Goal: Obtain resource: Download file/media

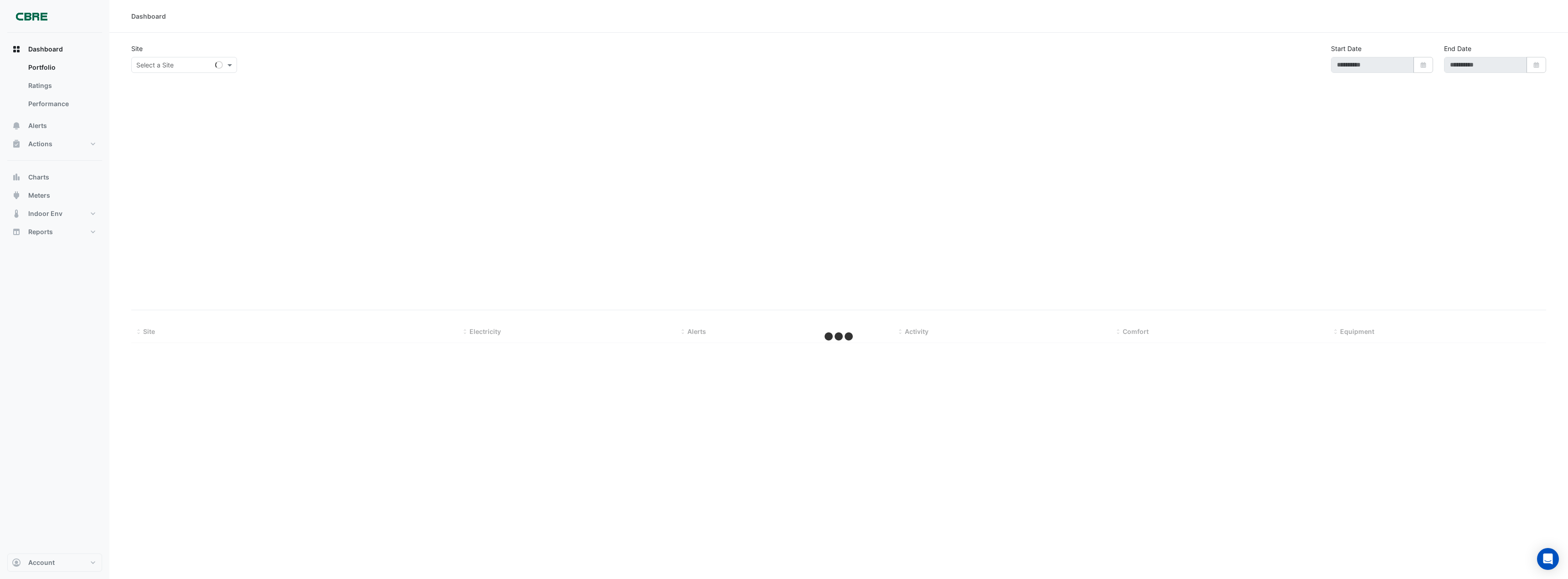
type input "**********"
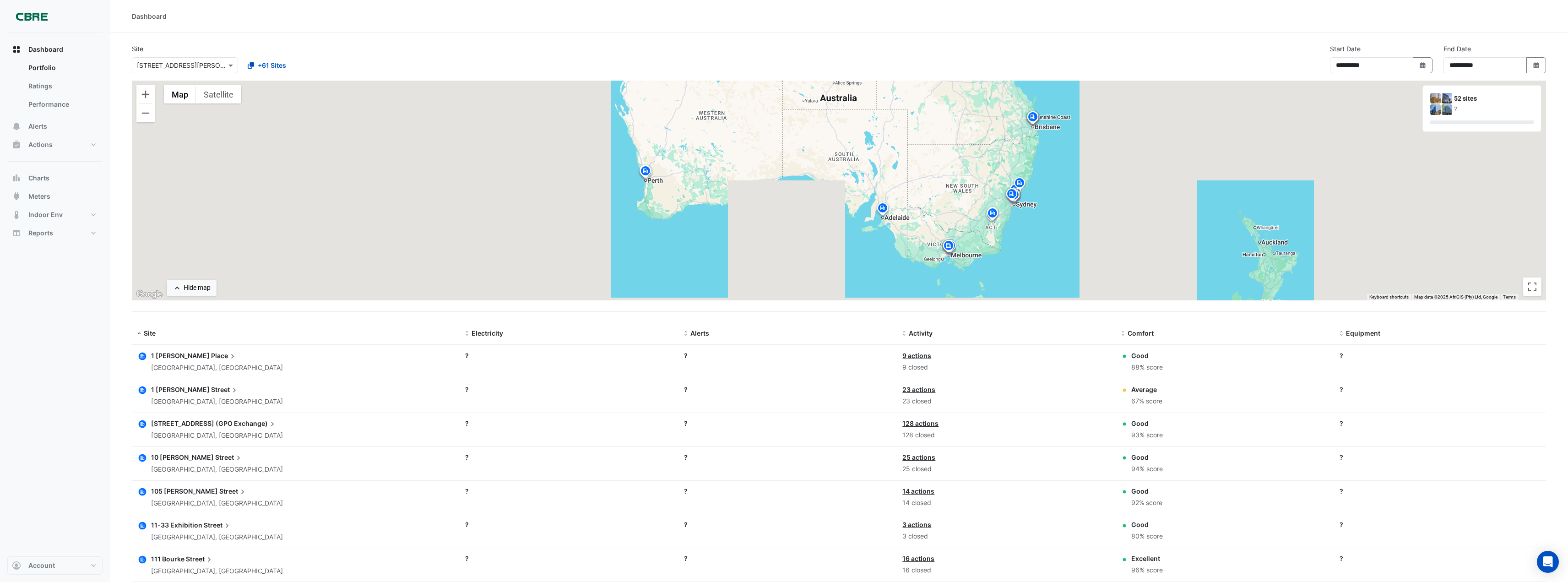
click at [599, 22] on div "Dashboard" at bounding box center [838, 17] width 1458 height 33
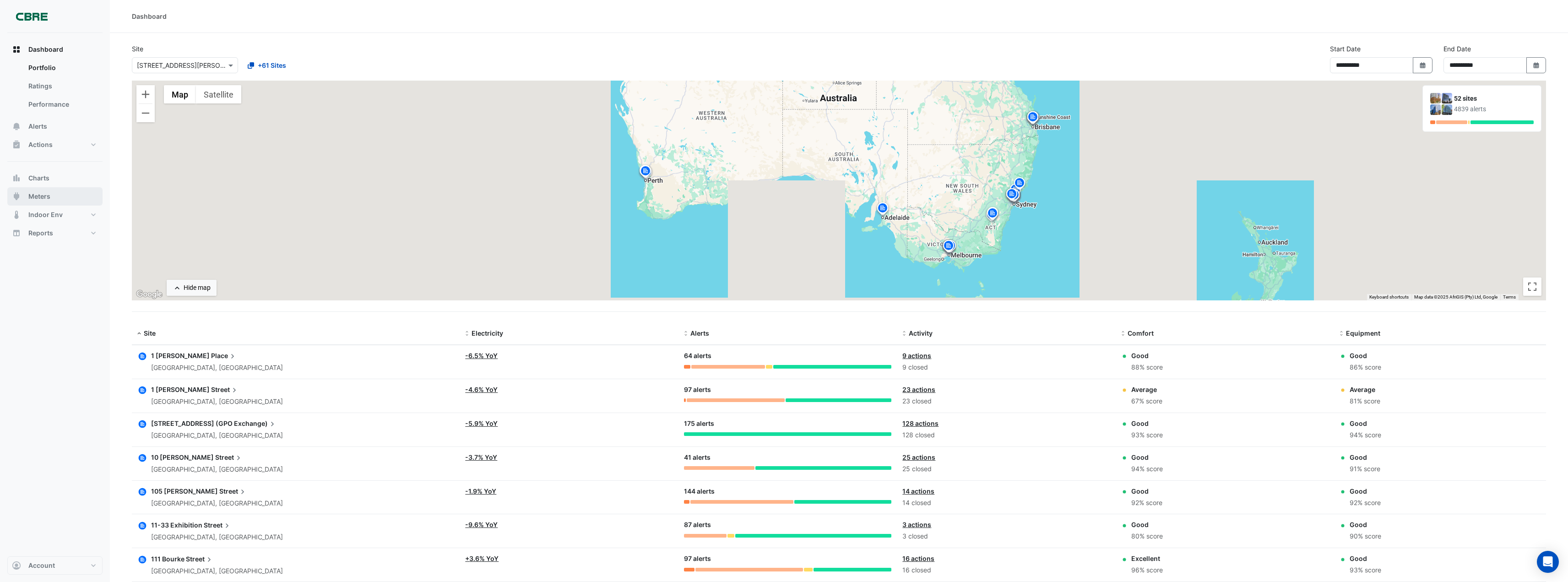
click at [39, 196] on span "Meters" at bounding box center [39, 197] width 22 height 9
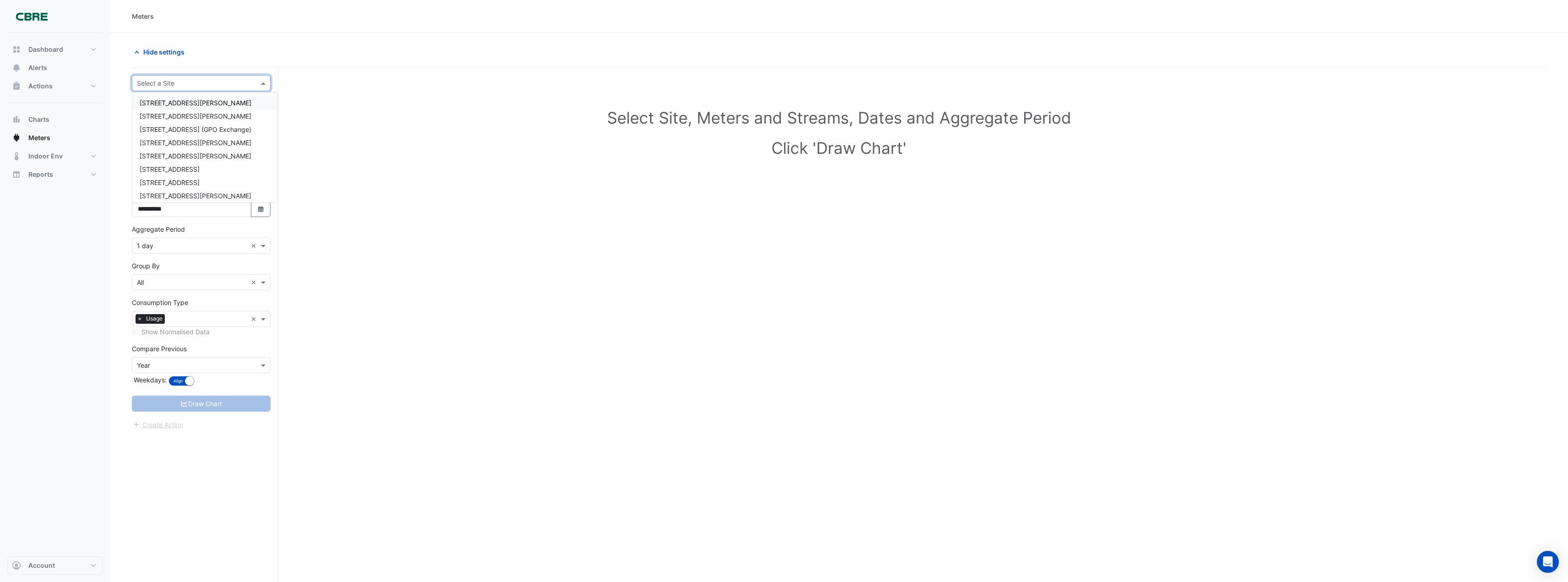
click at [170, 84] on input "text" at bounding box center [192, 84] width 111 height 9
type input "*"
type input "********"
click at [174, 103] on span "[GEOGRAPHIC_DATA]" at bounding box center [171, 103] width 64 height 8
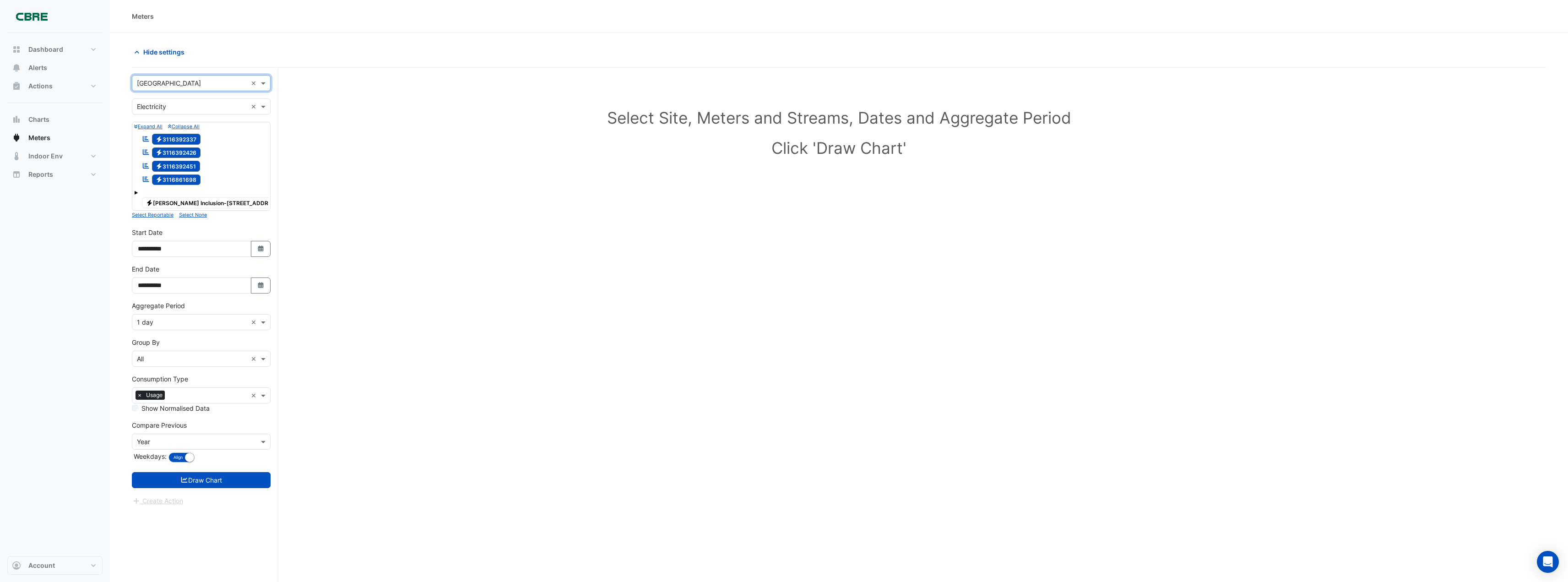
click at [234, 203] on span "Electricity [PERSON_NAME] Inclusion-[STREET_ADDRESS][PERSON_NAME]" at bounding box center [237, 203] width 189 height 11
click at [181, 139] on span "Electricity 3116392337" at bounding box center [177, 139] width 49 height 11
click at [182, 150] on span "Electricity 3116392426" at bounding box center [177, 153] width 49 height 11
click at [187, 163] on span "Electricity 3116392451" at bounding box center [176, 167] width 48 height 11
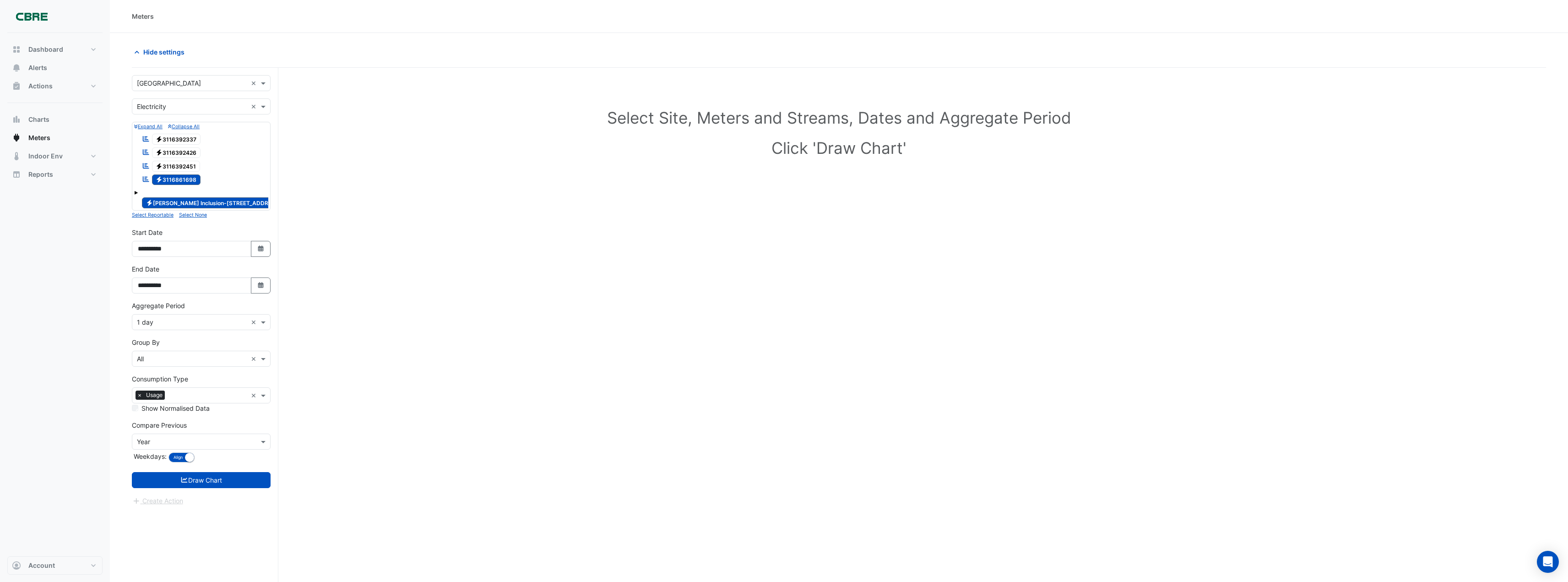
click at [194, 178] on span "Electricity 3116861698" at bounding box center [177, 180] width 49 height 11
click at [262, 250] on icon "button" at bounding box center [260, 249] width 6 height 6
select select "*"
click at [203, 126] on select "**** **** **** **** **** **** **** **** **** **** ****" at bounding box center [208, 126] width 35 height 13
select select "****"
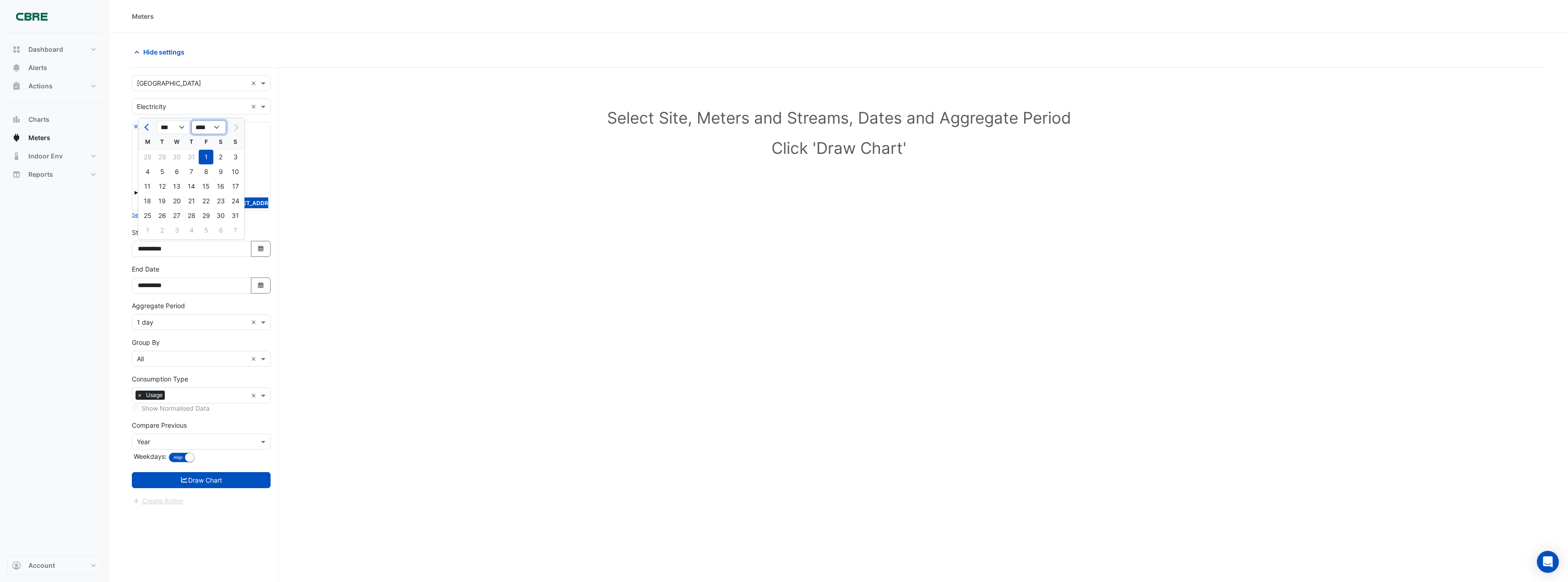
click at [191, 120] on select "**** **** **** **** **** **** **** **** **** **** ****" at bounding box center [208, 126] width 35 height 13
click at [193, 159] on div "1" at bounding box center [191, 157] width 15 height 15
type input "**********"
click at [259, 286] on icon "button" at bounding box center [260, 285] width 6 height 6
select select "*"
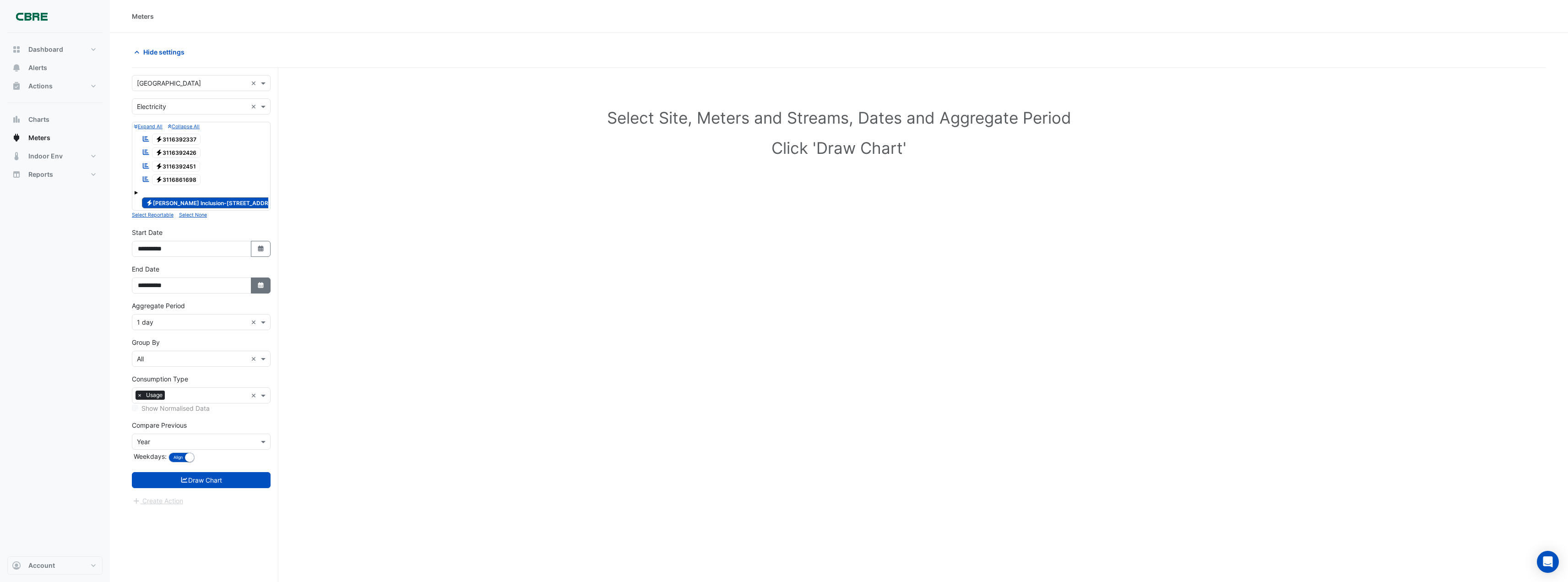
select select "****"
click at [147, 166] on span "Previous month" at bounding box center [148, 164] width 7 height 7
select select "*"
click at [190, 250] on div "31" at bounding box center [191, 252] width 15 height 15
type input "**********"
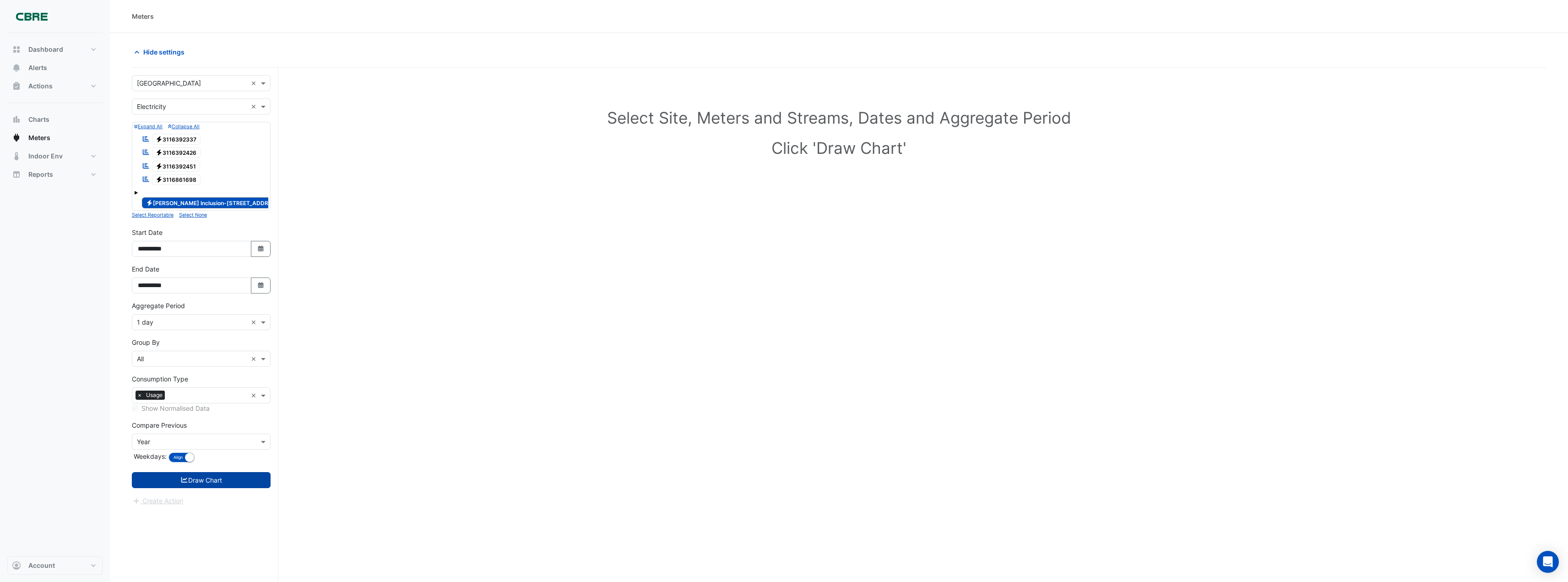
click at [216, 478] on button "Draw Chart" at bounding box center [201, 480] width 139 height 16
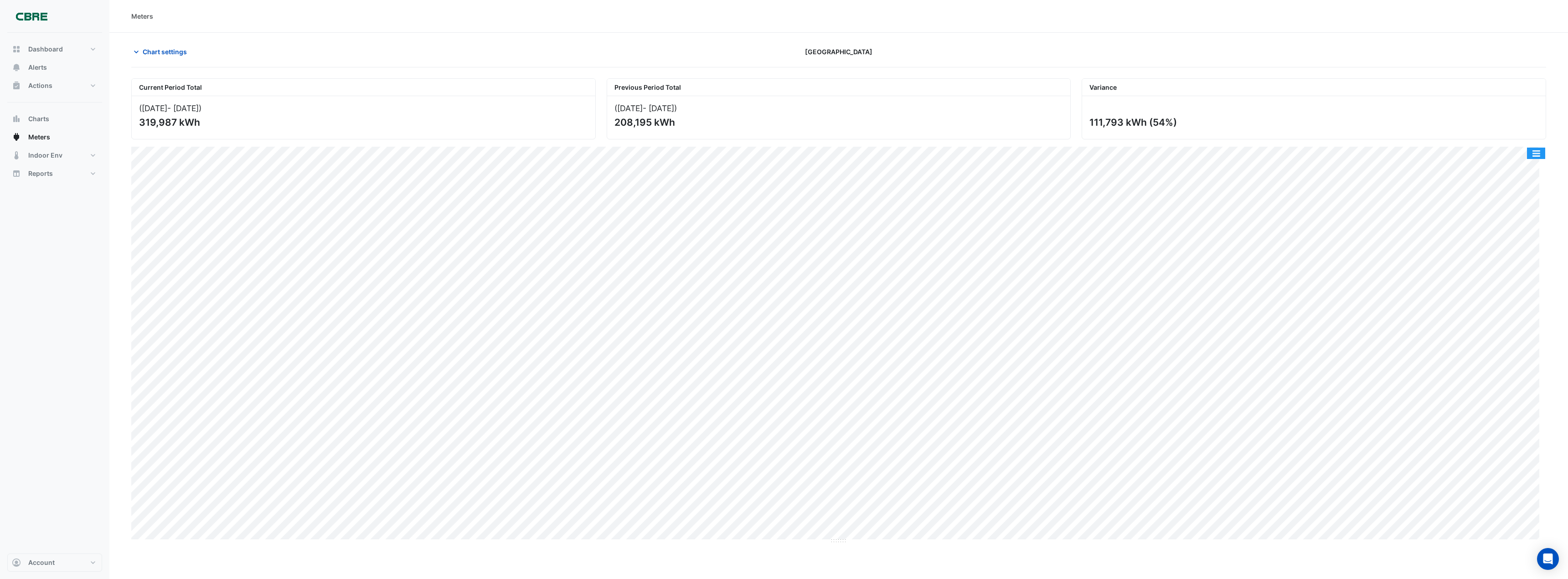
click at [1538, 155] on button "button" at bounding box center [1535, 153] width 18 height 11
click at [1504, 238] on div "Export CSV - Flat" at bounding box center [1518, 240] width 55 height 22
click at [42, 137] on span "Meters" at bounding box center [39, 137] width 22 height 9
click at [171, 50] on span "Chart settings" at bounding box center [164, 52] width 44 height 9
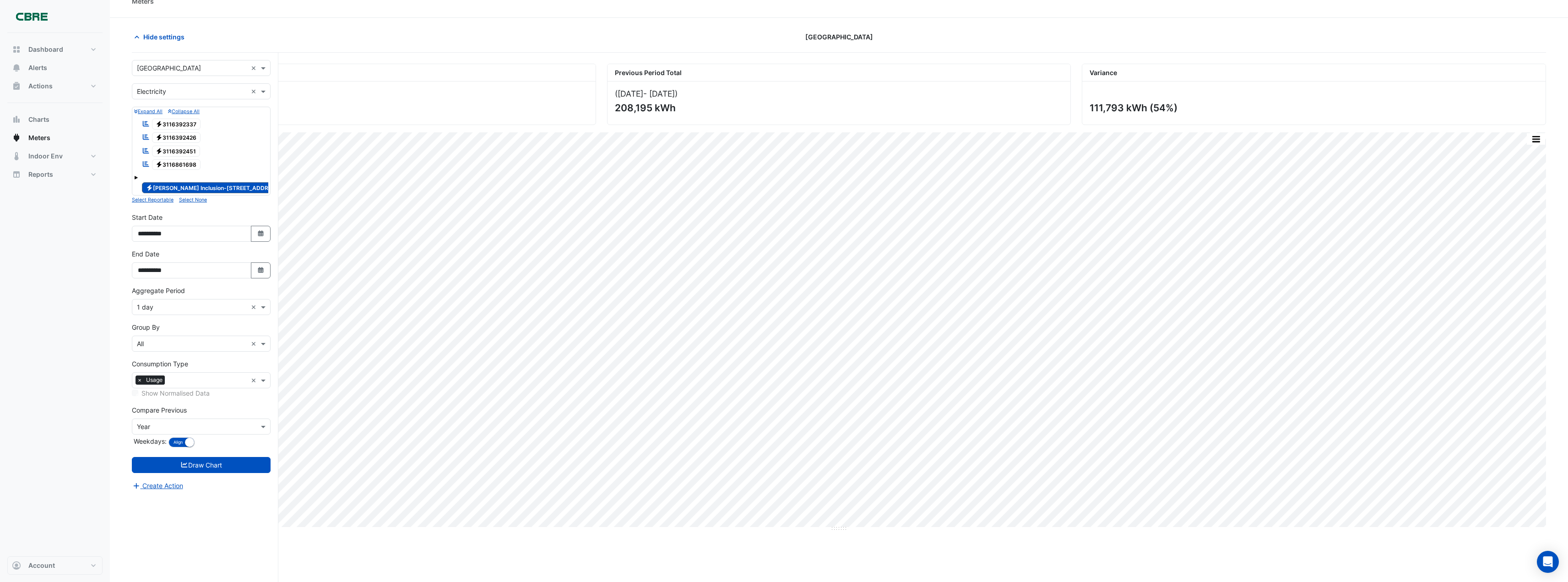
scroll to position [35, 0]
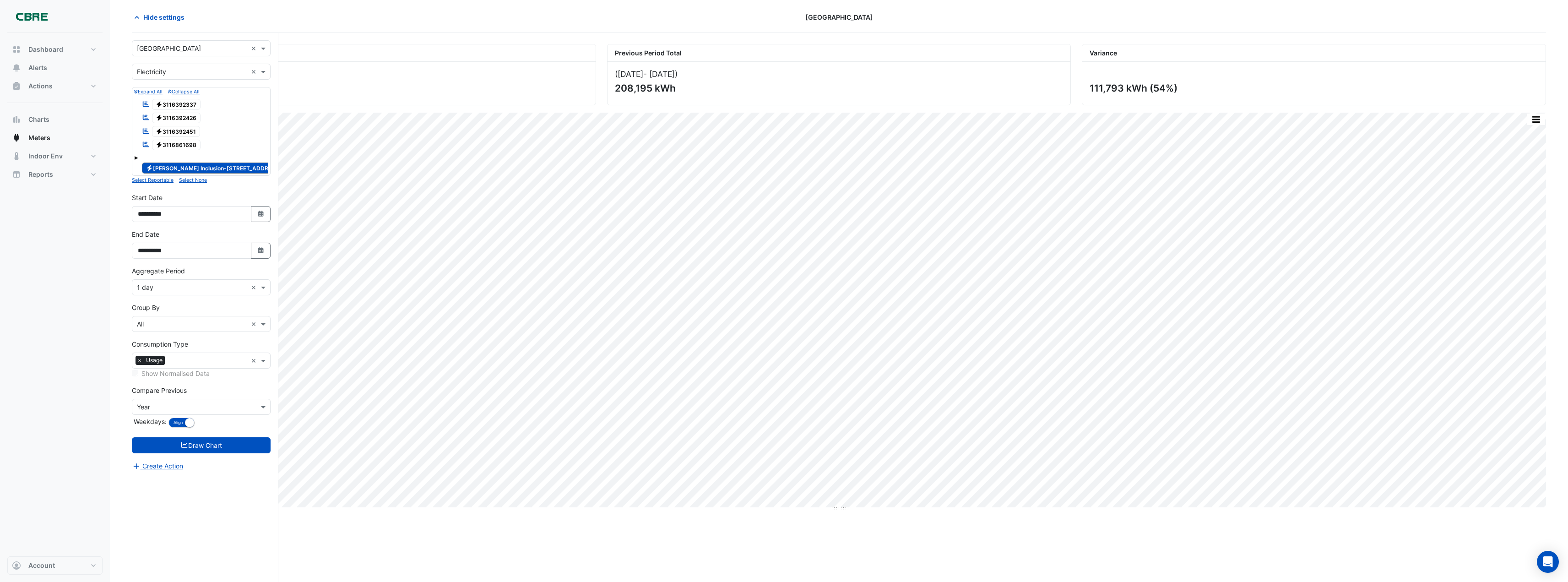
click at [137, 157] on span at bounding box center [136, 158] width 4 height 4
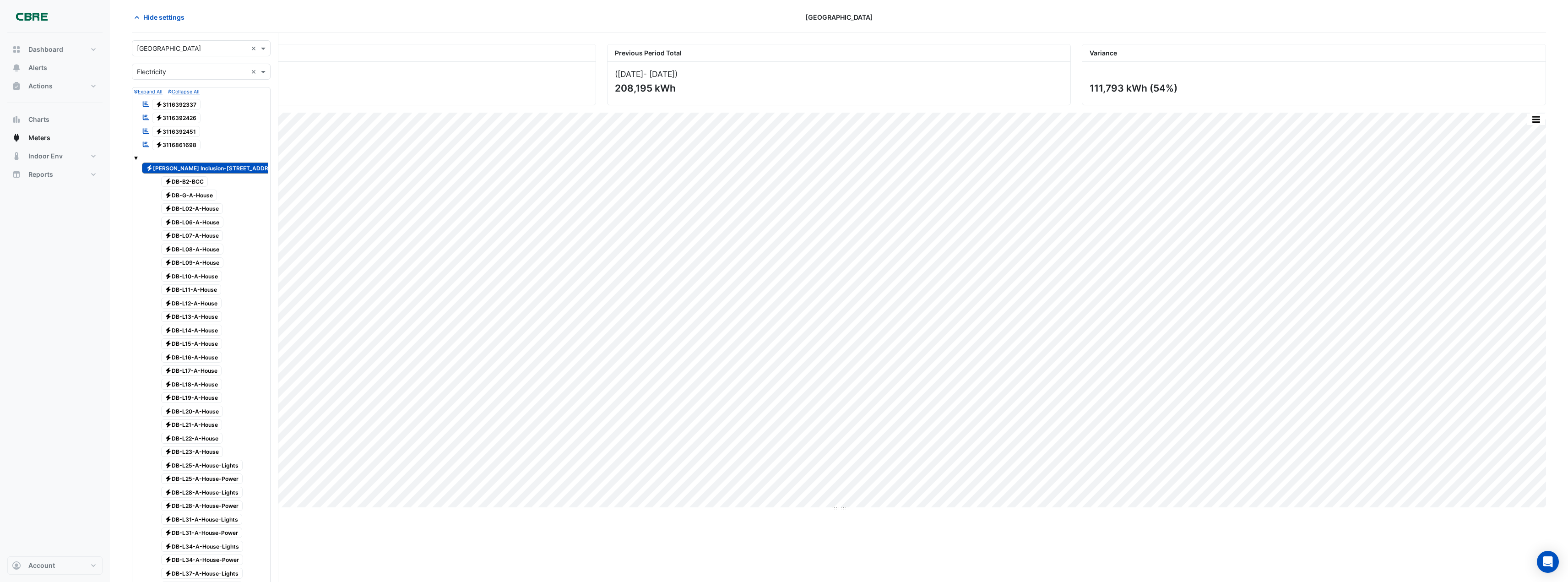
click at [1389, 92] on div "111,793 kWh (54%)" at bounding box center [1313, 88] width 447 height 11
click at [137, 157] on span at bounding box center [136, 158] width 4 height 4
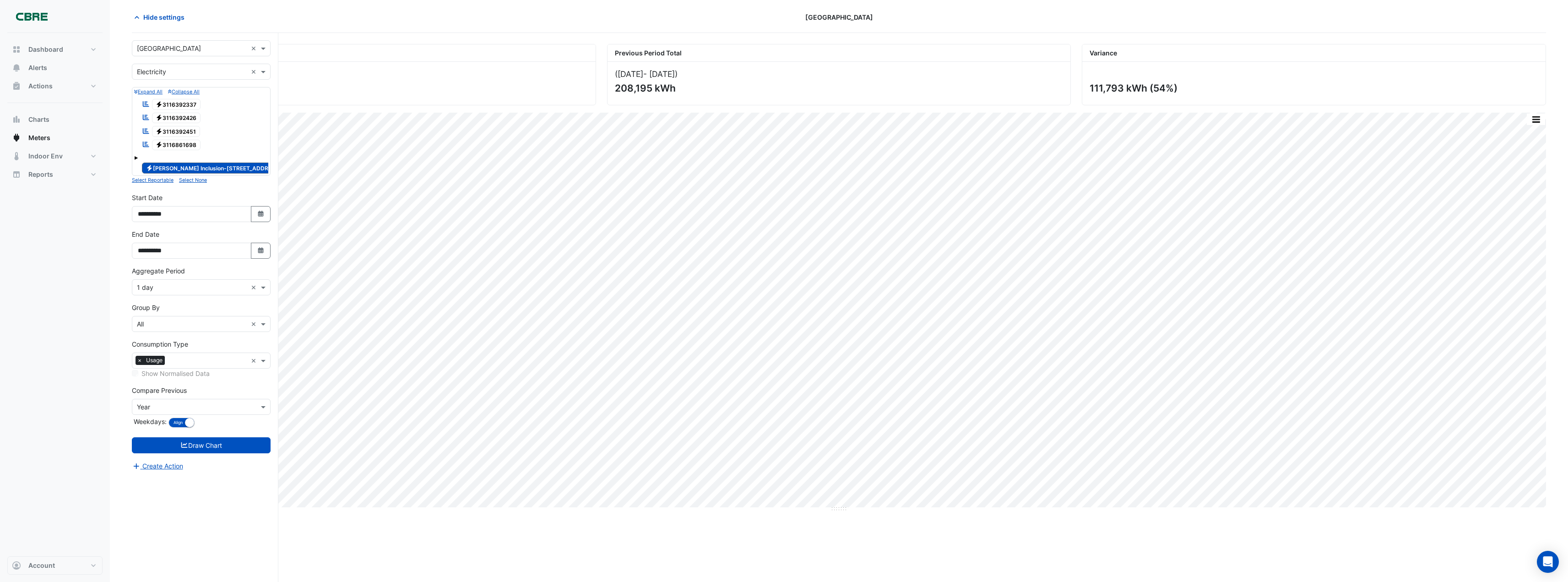
drag, startPoint x: 565, startPoint y: 524, endPoint x: 563, endPoint y: 514, distance: 10.2
click at [565, 525] on div "Current Period Total ([DATE] - [DATE] ) 319,987 kWh Previous Period Total ([DAT…" at bounding box center [838, 313] width 1414 height 538
click at [175, 18] on span "Hide settings" at bounding box center [163, 17] width 41 height 9
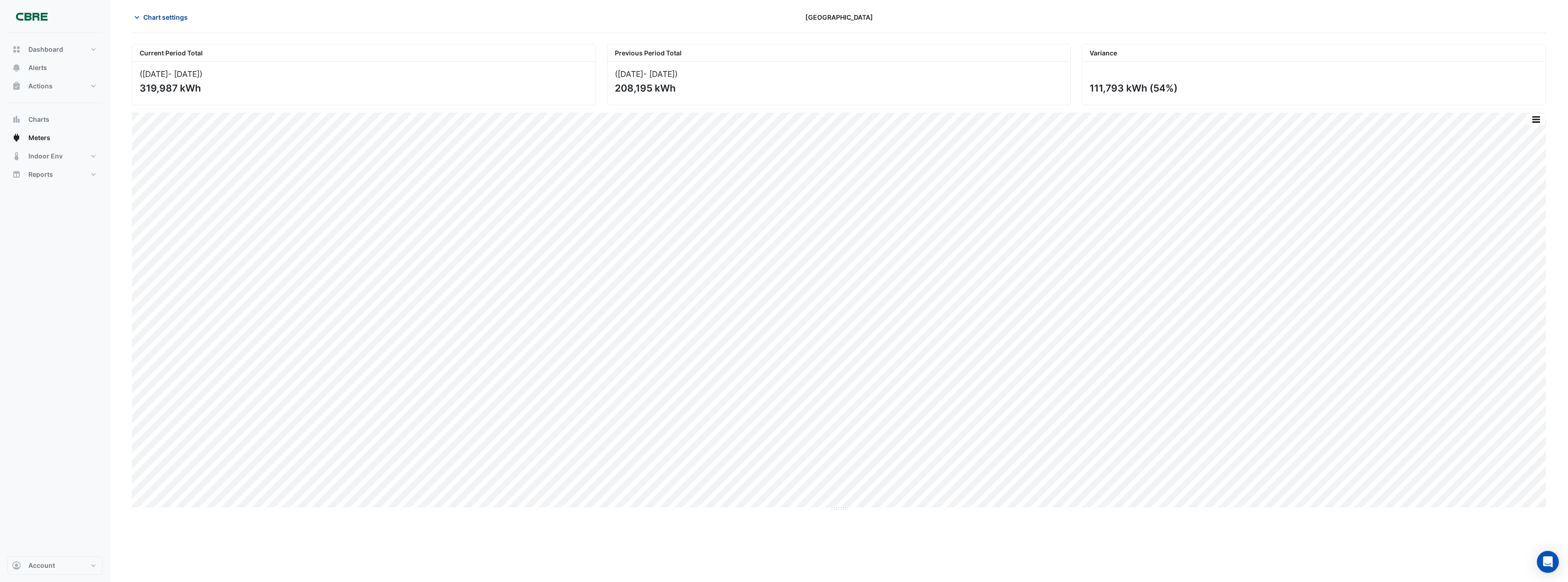
scroll to position [0, 0]
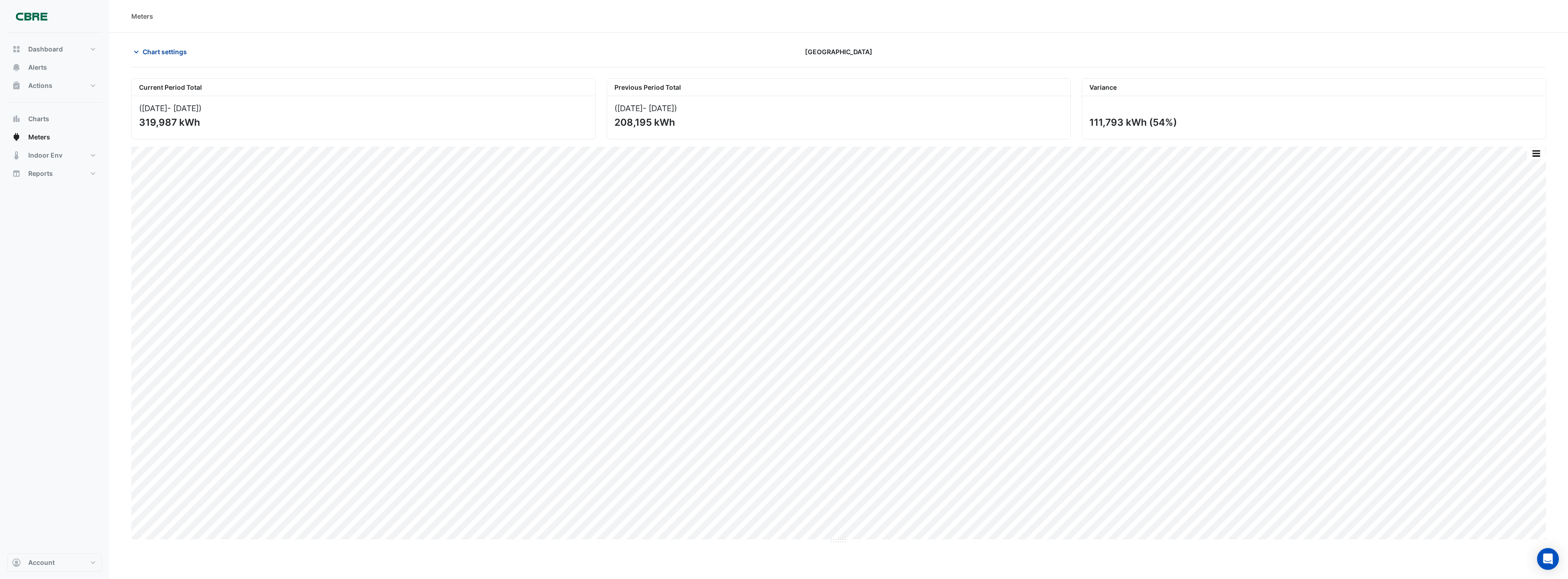
click at [162, 52] on span "Chart settings" at bounding box center [164, 52] width 44 height 9
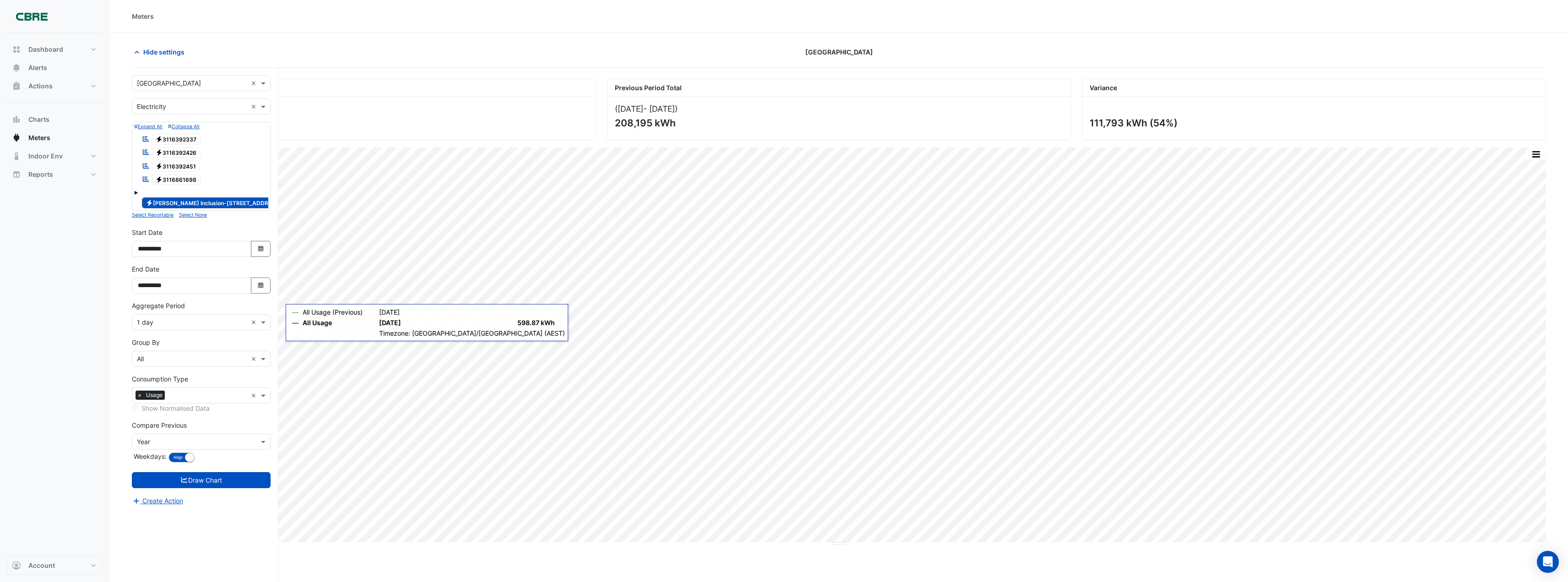
click at [134, 193] on span at bounding box center [136, 193] width 4 height 4
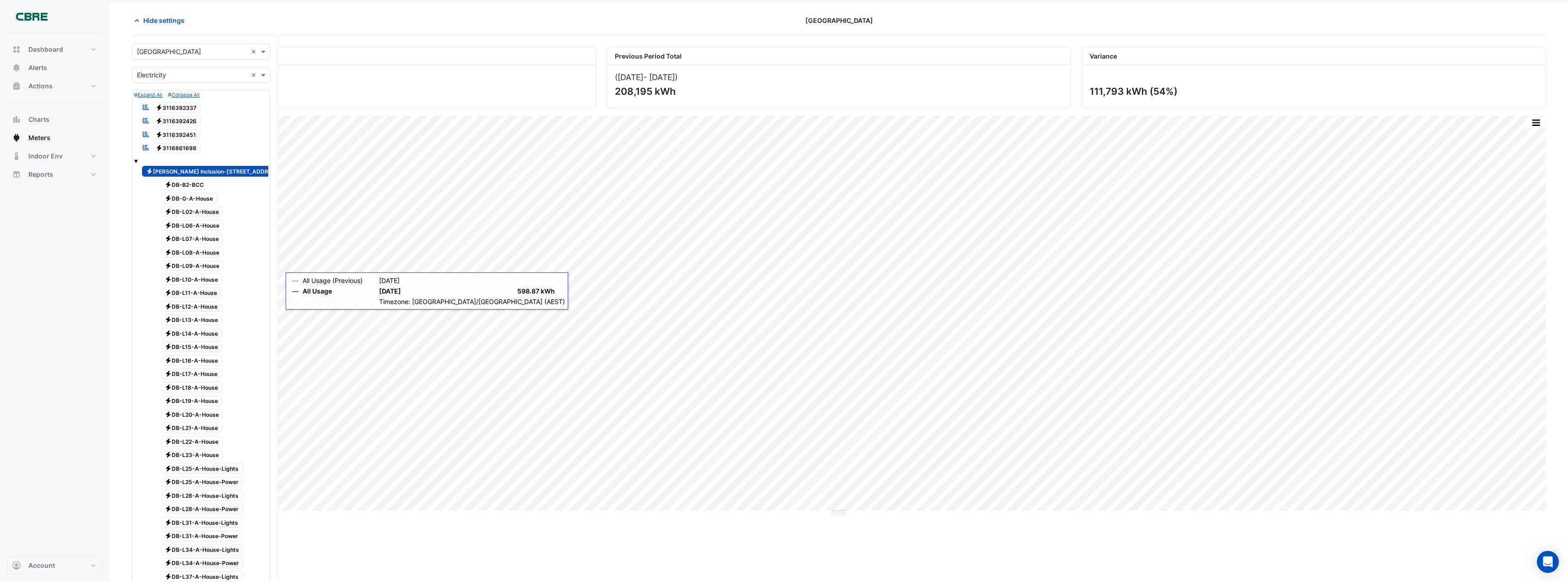
scroll to position [92, 0]
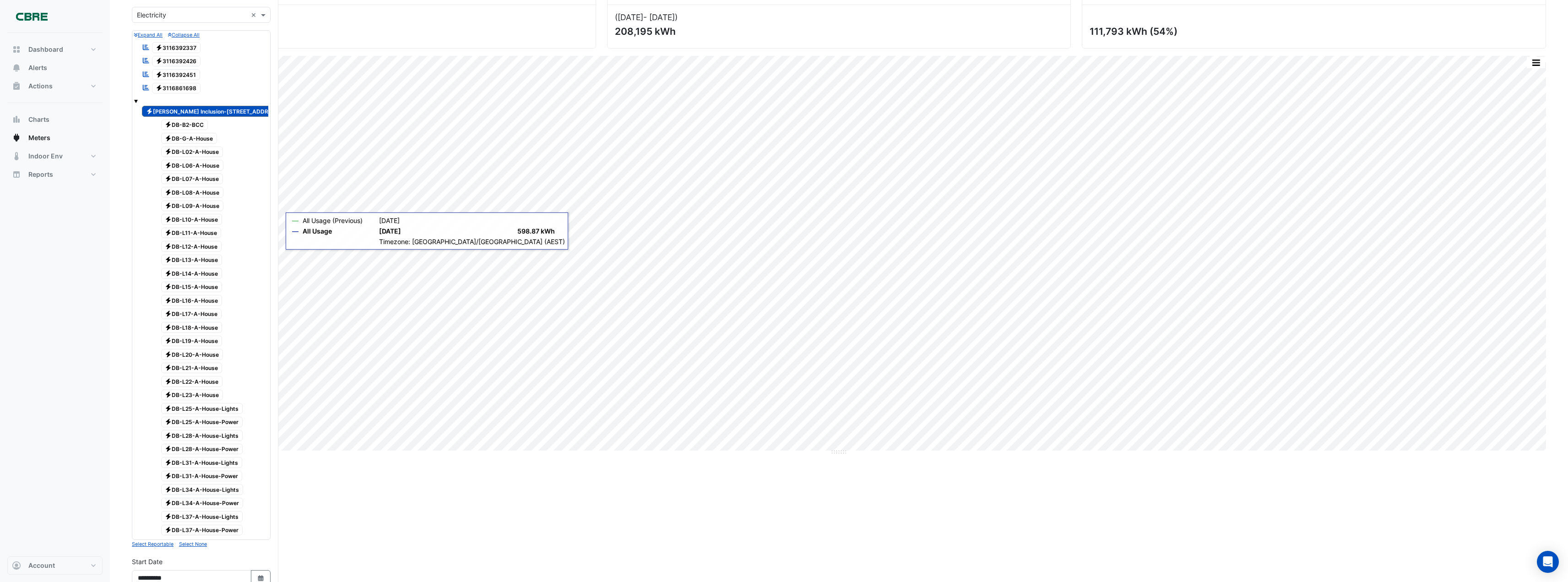
click at [184, 111] on span "Electricity [PERSON_NAME] Inclusion-[STREET_ADDRESS][PERSON_NAME]" at bounding box center [237, 111] width 189 height 11
click at [188, 128] on span "Electricity DB-B2-BCC" at bounding box center [185, 125] width 47 height 11
click at [188, 137] on span "Electricity DB-G-A-House" at bounding box center [189, 138] width 56 height 11
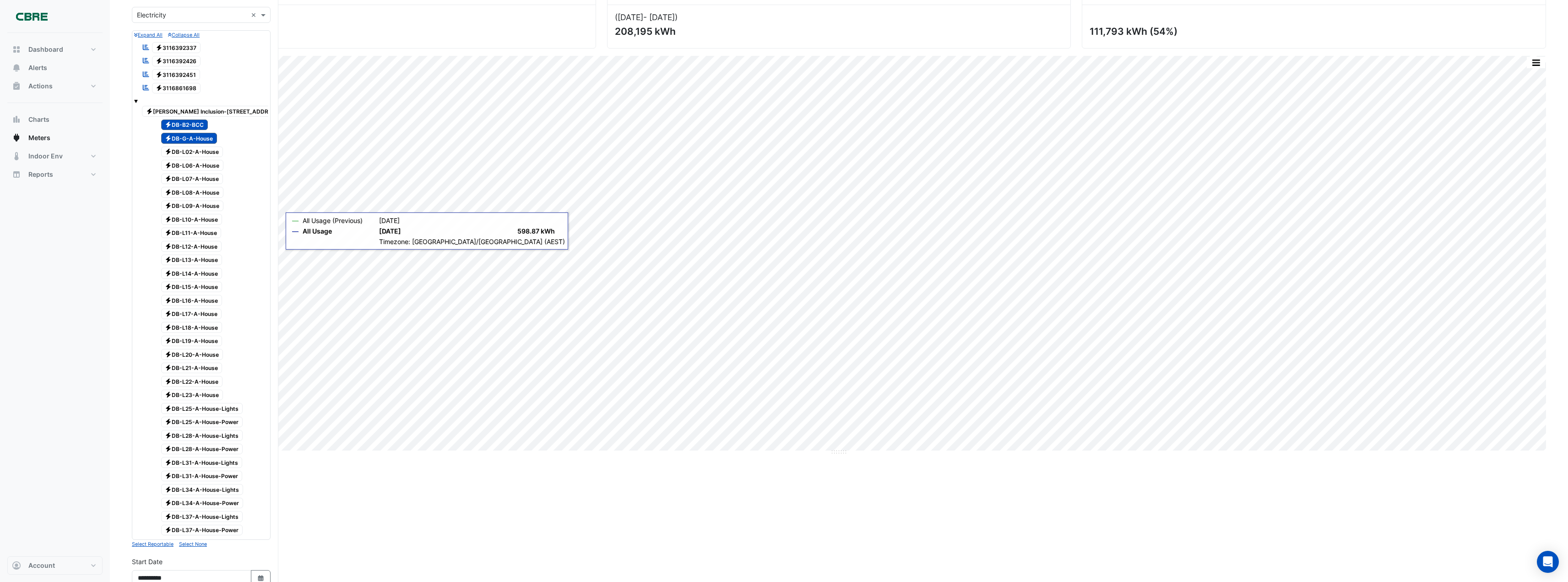
click at [194, 152] on span "Electricity DB-L02-A-House" at bounding box center [192, 152] width 62 height 11
click at [197, 165] on span "Electricity DB-L06-A-House" at bounding box center [192, 165] width 62 height 11
click at [200, 178] on span "Electricity DB-L07-A-House" at bounding box center [192, 179] width 62 height 11
click at [204, 193] on span "Electricity DB-L08-A-House" at bounding box center [192, 193] width 62 height 11
click at [205, 205] on span "Electricity DB-L09-A-House" at bounding box center [192, 206] width 62 height 11
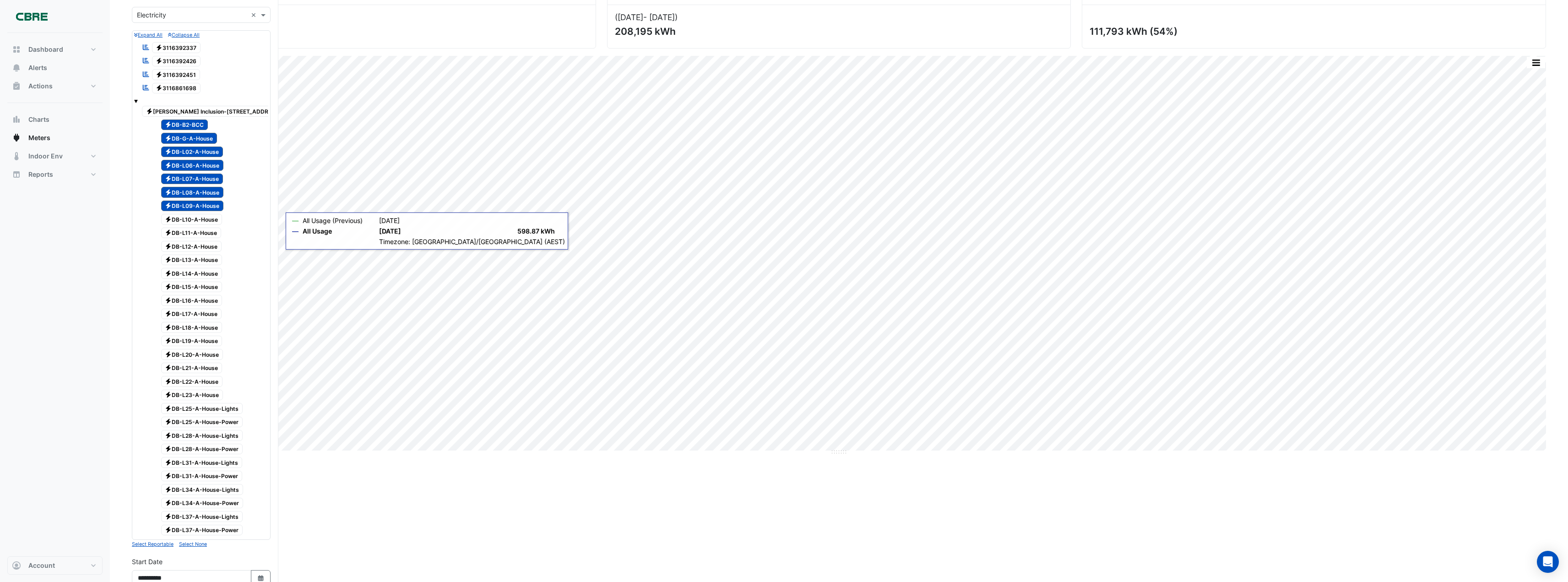
click at [208, 220] on span "Electricity DB-L10-A-House" at bounding box center [192, 220] width 62 height 11
click at [215, 230] on span "Electricity DB-L11-A-House" at bounding box center [191, 233] width 61 height 11
click at [214, 242] on span "Electricity DB-L12-A-House" at bounding box center [191, 246] width 61 height 11
click at [216, 257] on span "Electricity DB-L13-A-House" at bounding box center [192, 260] width 62 height 11
click at [204, 276] on span "Electricity DB-L14-A-House" at bounding box center [192, 273] width 62 height 11
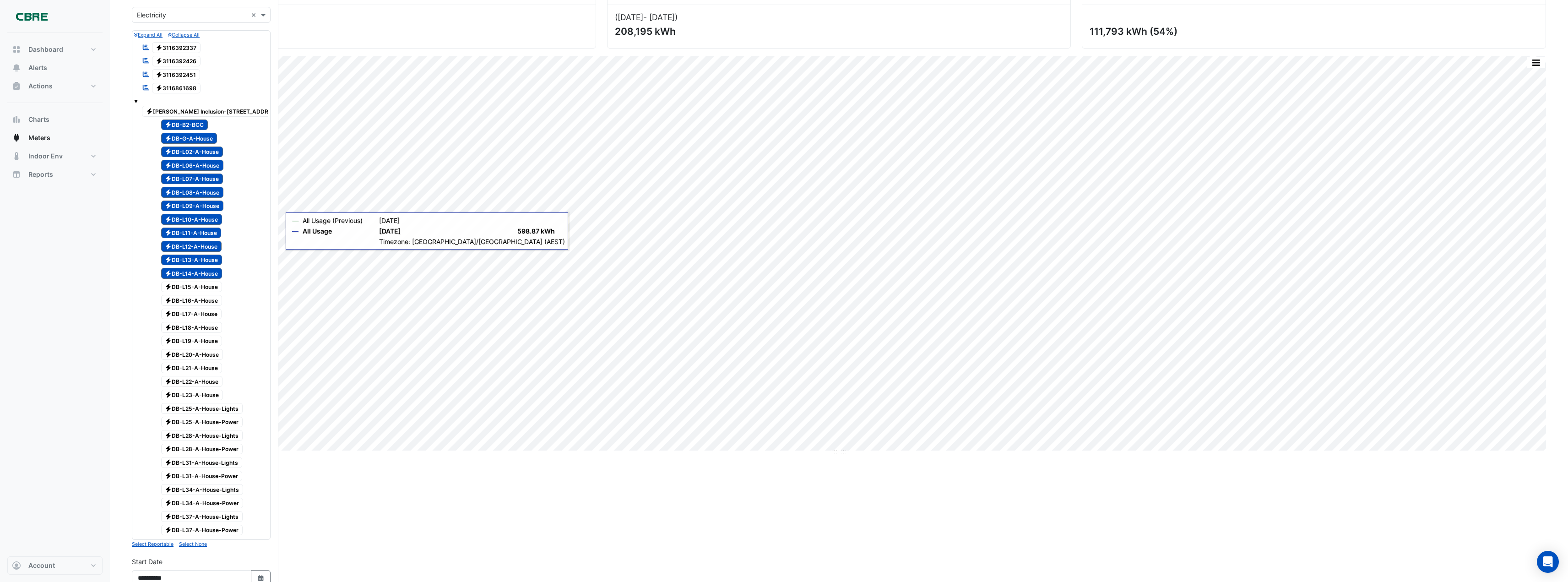
click at [205, 287] on span "Electricity DB-L15-A-House" at bounding box center [192, 287] width 62 height 11
click at [208, 300] on span "Electricity DB-L16-A-House" at bounding box center [192, 300] width 62 height 11
click at [208, 316] on span "Electricity DB-L17-A-House" at bounding box center [191, 314] width 61 height 11
click at [209, 326] on span "Electricity DB-L18-A-House" at bounding box center [192, 328] width 62 height 11
click at [210, 341] on span "Electricity DB-L19-A-House" at bounding box center [192, 341] width 62 height 11
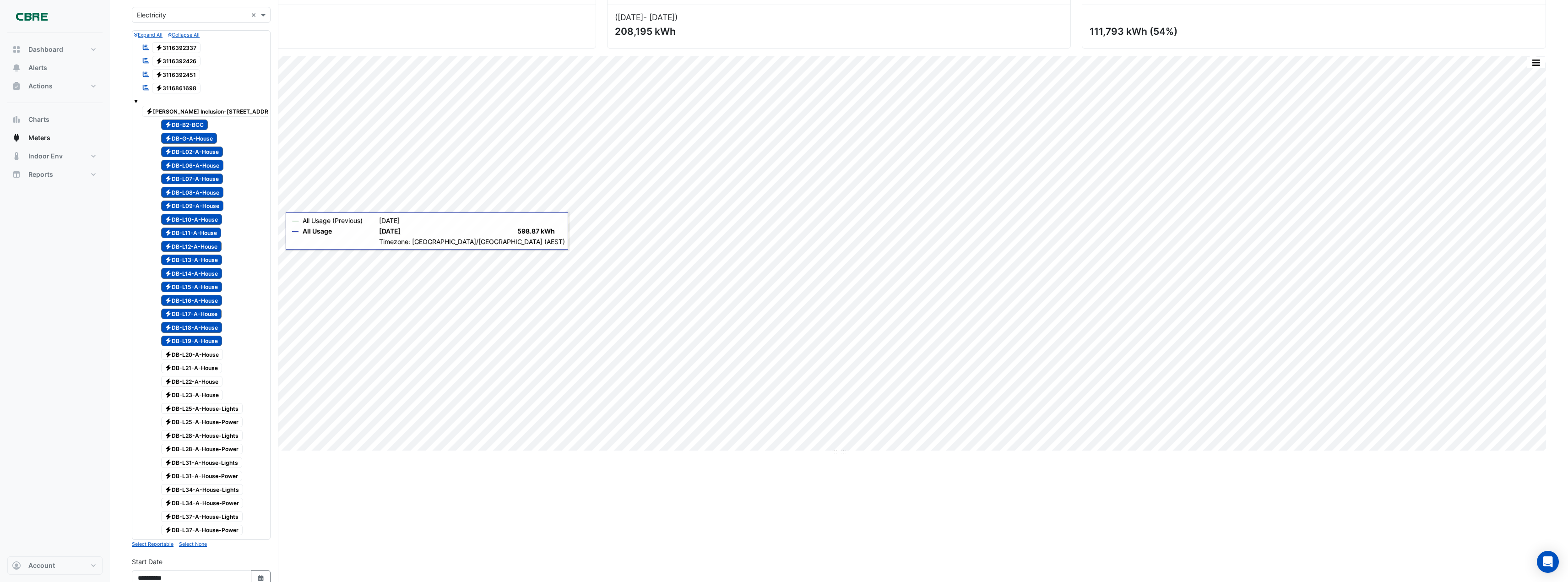
click at [210, 352] on span "Electricity DB-L20-A-House" at bounding box center [192, 355] width 62 height 11
click at [210, 367] on span "Electricity DB-L21-A-House" at bounding box center [192, 368] width 62 height 11
click at [209, 381] on span "Electricity DB-L22-A-House" at bounding box center [192, 381] width 62 height 11
click at [213, 394] on span "Electricity DB-L23-A-House" at bounding box center [192, 395] width 62 height 11
click at [213, 407] on span "Electricity DB-L25-A-House-Lights" at bounding box center [202, 408] width 82 height 11
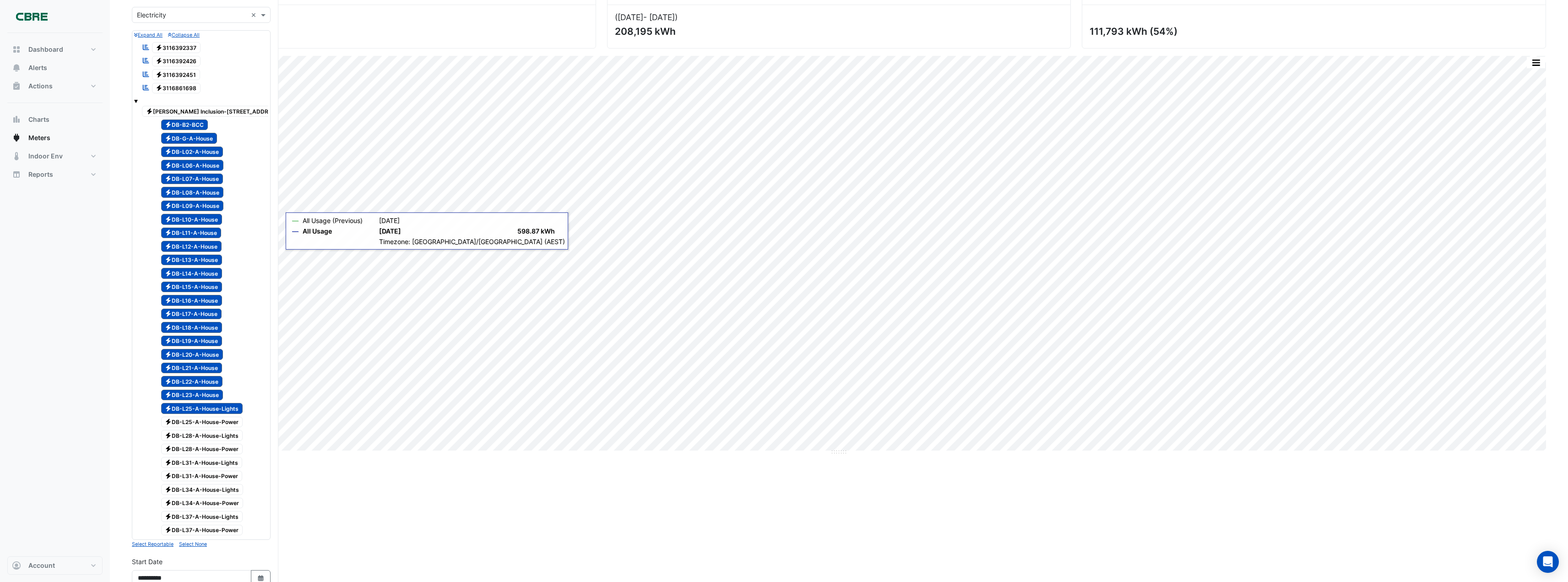
click at [212, 421] on span "Electricity DB-L25-A-House-Power" at bounding box center [202, 422] width 82 height 11
click at [217, 435] on span "Electricity DB-L28-A-House-Lights" at bounding box center [202, 435] width 82 height 11
click at [219, 447] on span "Electricity DB-L28-A-House-Power" at bounding box center [202, 449] width 82 height 11
click at [219, 463] on span "Electricity DB-L31-A-House-Lights" at bounding box center [201, 463] width 81 height 11
click at [219, 476] on span "Electricity DB-L31-A-House-Power" at bounding box center [201, 476] width 81 height 11
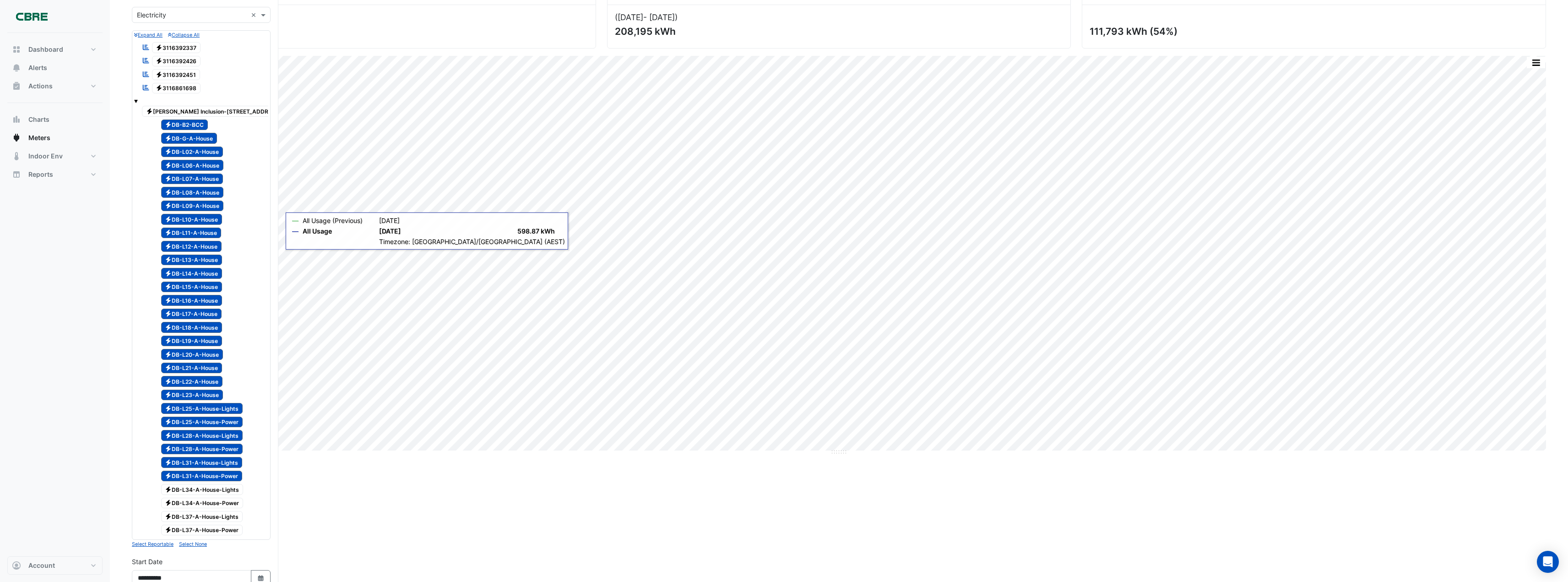
click at [216, 489] on span "Electricity DB-L34-A-House-Lights" at bounding box center [202, 490] width 82 height 11
click at [214, 504] on span "Electricity DB-L34-A-House-Power" at bounding box center [202, 503] width 82 height 11
click at [212, 511] on div "Electricity DB-L37-A-House-Lights" at bounding box center [197, 516] width 96 height 13
click at [215, 528] on span "Electricity DB-L37-A-House-Power" at bounding box center [202, 530] width 82 height 11
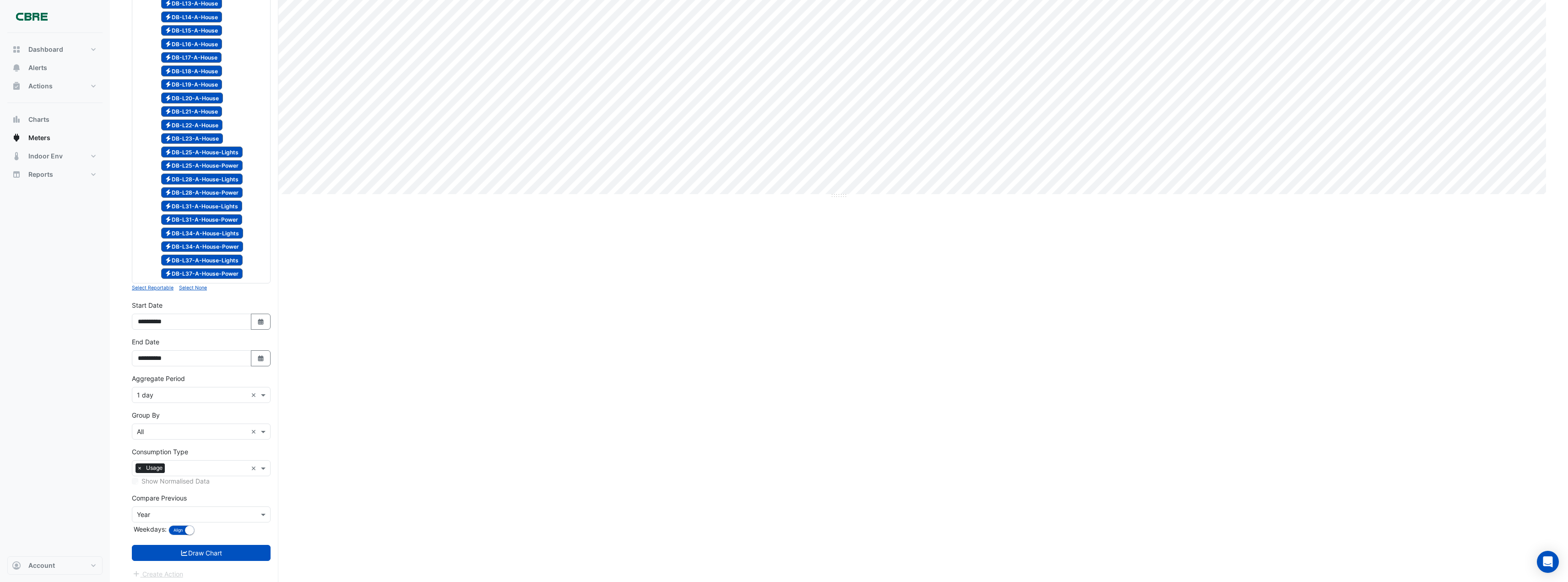
scroll to position [352, 0]
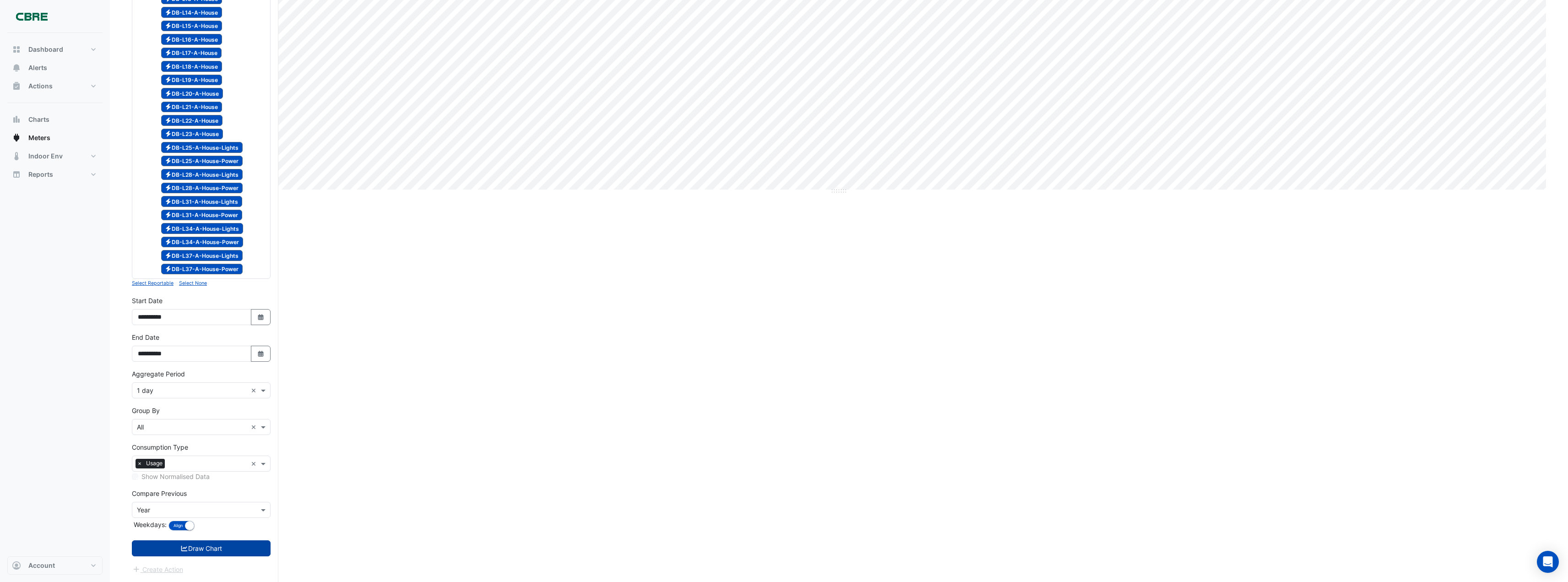
click at [204, 547] on button "Draw Chart" at bounding box center [201, 548] width 139 height 16
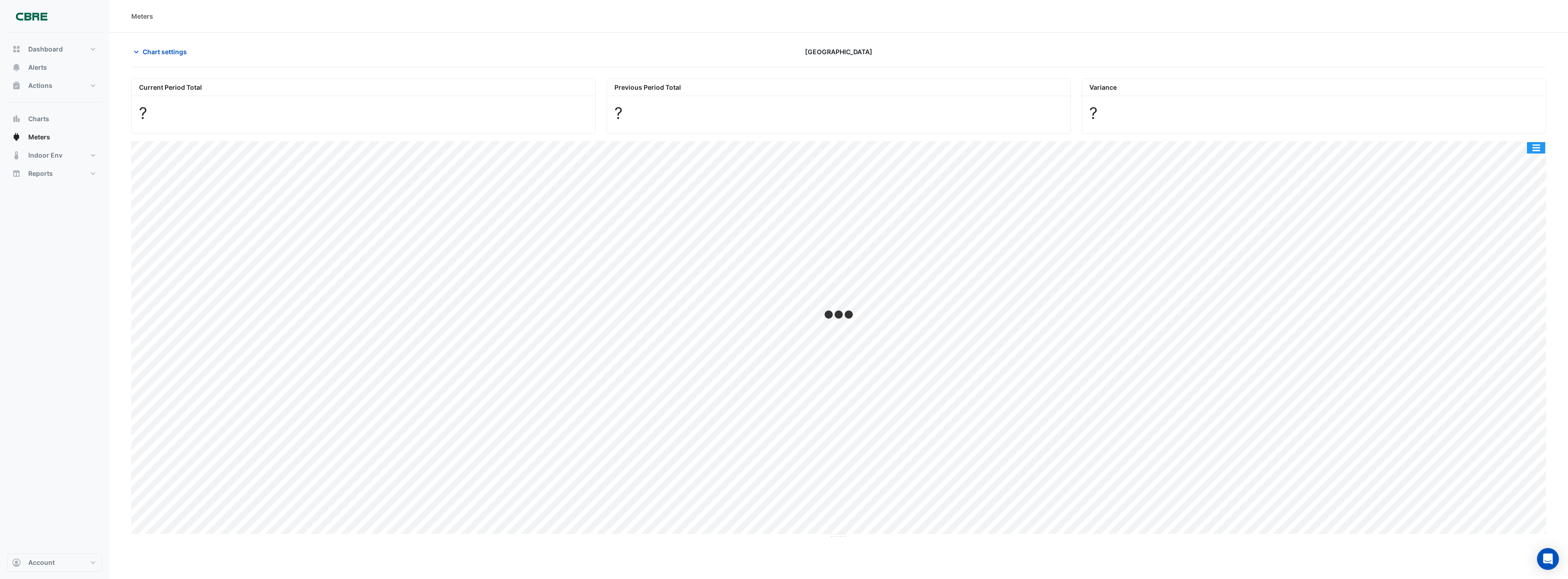
click at [1537, 152] on button "button" at bounding box center [1535, 148] width 18 height 11
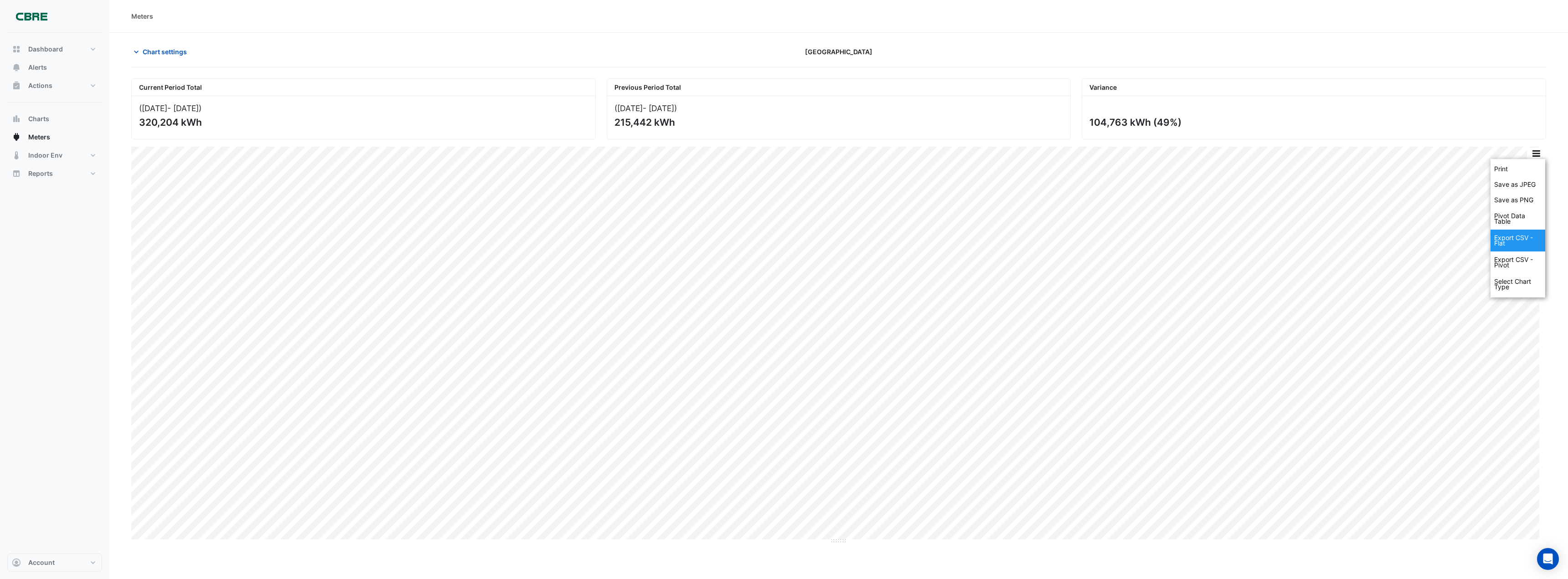
click at [1504, 239] on div "Export CSV - Flat" at bounding box center [1518, 240] width 55 height 22
click at [1531, 154] on button "button" at bounding box center [1535, 153] width 18 height 11
click at [1507, 262] on div "Export CSV - Pivot" at bounding box center [1518, 262] width 55 height 22
click at [162, 55] on span "Chart settings" at bounding box center [164, 52] width 44 height 9
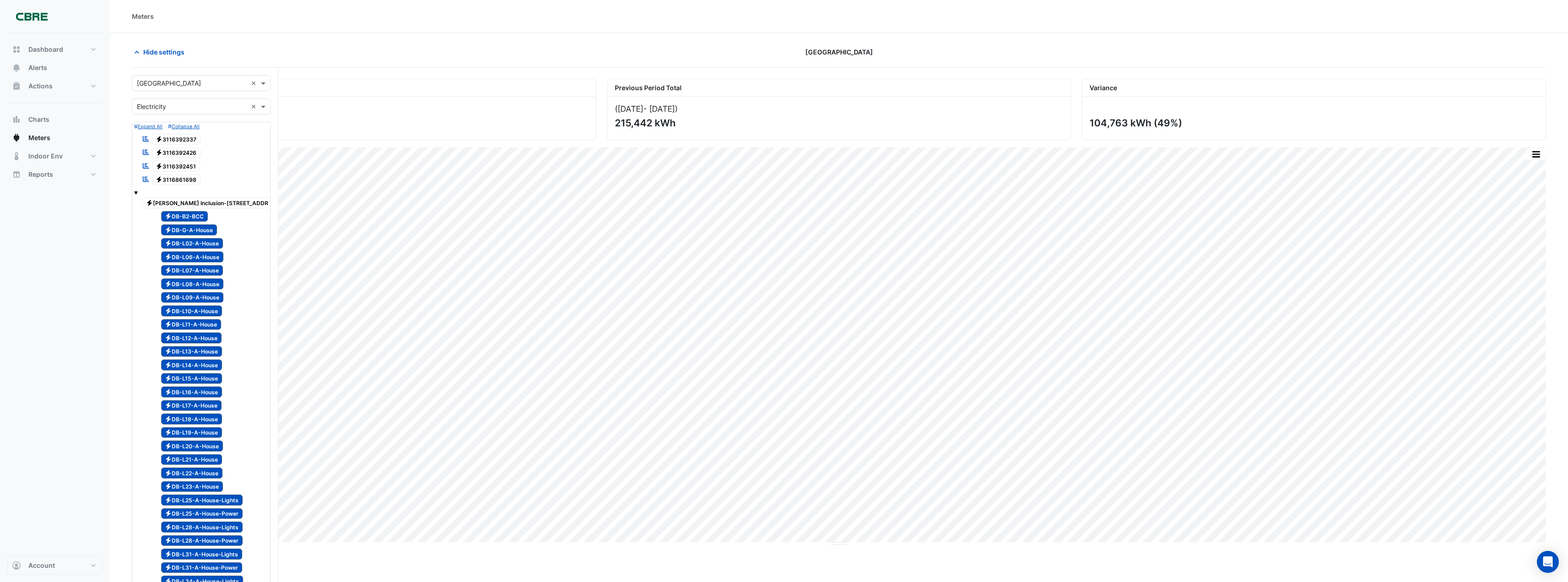
click at [199, 229] on span "Electricity DB-G-A-House" at bounding box center [189, 230] width 56 height 11
click at [208, 243] on span "Electricity DB-L02-A-House" at bounding box center [192, 244] width 62 height 11
click at [208, 255] on span "Electricity DB-L06-A-House" at bounding box center [192, 257] width 62 height 11
click at [208, 266] on span "Electricity DB-L07-A-House" at bounding box center [192, 271] width 62 height 11
click at [208, 284] on span "Electricity DB-L08-A-House" at bounding box center [192, 284] width 62 height 11
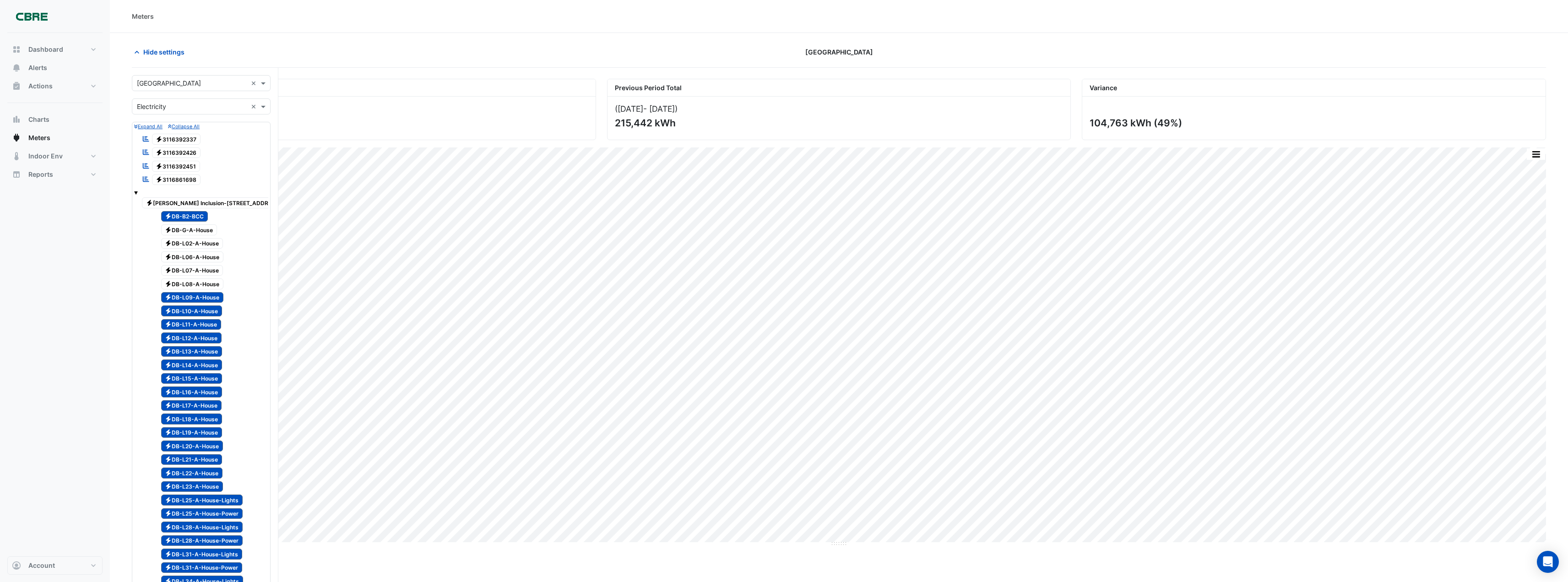
click at [207, 296] on span "Electricity DB-L09-A-House" at bounding box center [192, 298] width 62 height 11
click at [208, 309] on span "Electricity DB-L10-A-House" at bounding box center [192, 311] width 62 height 11
click at [205, 325] on span "Electricity DB-L11-A-House" at bounding box center [191, 325] width 61 height 11
click at [202, 231] on span "Electricity DB-G-A-House" at bounding box center [189, 230] width 56 height 11
click at [202, 242] on span "Electricity DB-L02-A-House" at bounding box center [192, 244] width 62 height 11
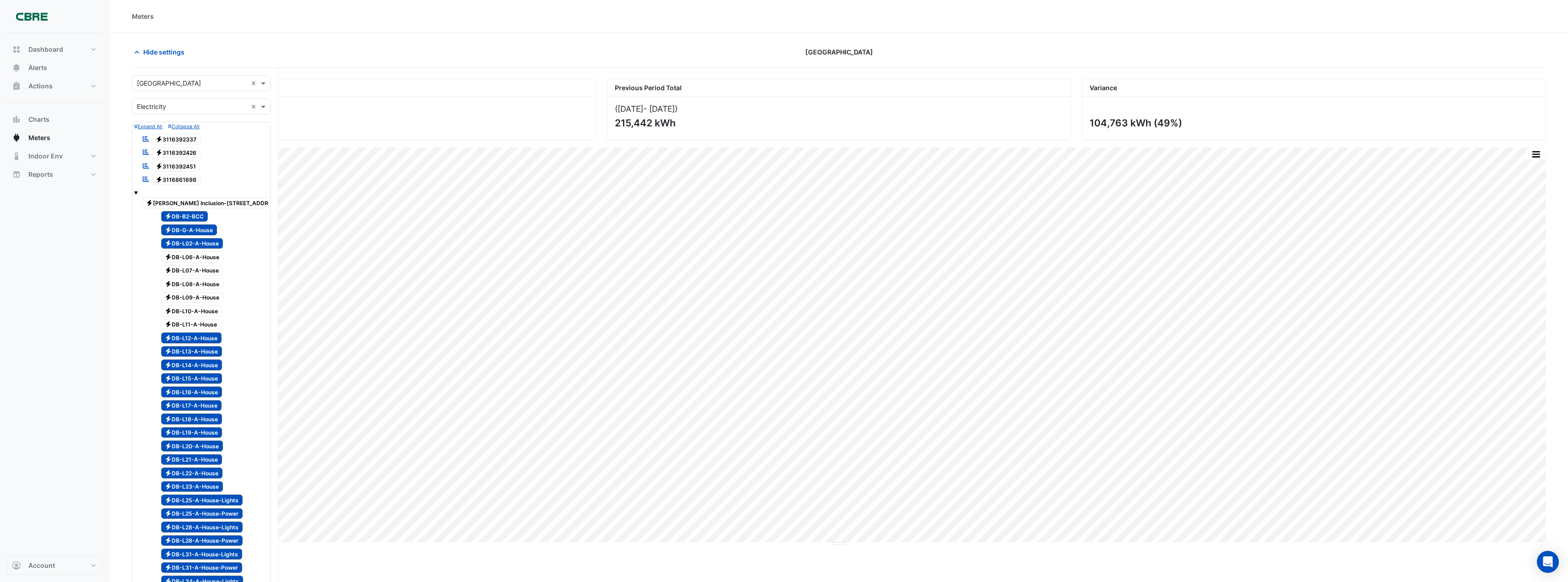
click at [201, 259] on span "Electricity DB-L06-A-House" at bounding box center [192, 257] width 62 height 11
click at [203, 274] on span "Electricity DB-L07-A-House" at bounding box center [192, 271] width 62 height 11
click at [203, 287] on span "Electricity DB-L08-A-House" at bounding box center [192, 284] width 62 height 11
click at [203, 295] on span "Electricity DB-L09-A-House" at bounding box center [192, 298] width 62 height 11
click at [203, 311] on span "Electricity DB-L10-A-House" at bounding box center [192, 311] width 62 height 11
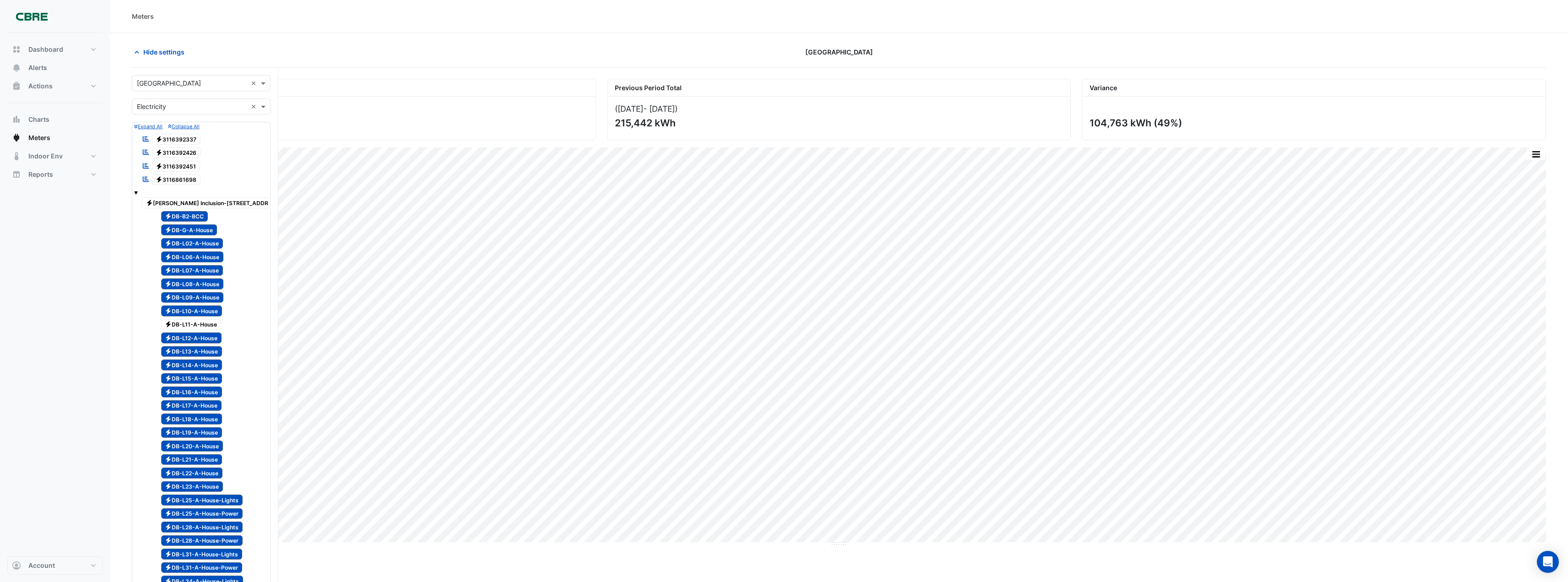
click at [200, 322] on span "Electricity DB-L11-A-House" at bounding box center [191, 325] width 61 height 11
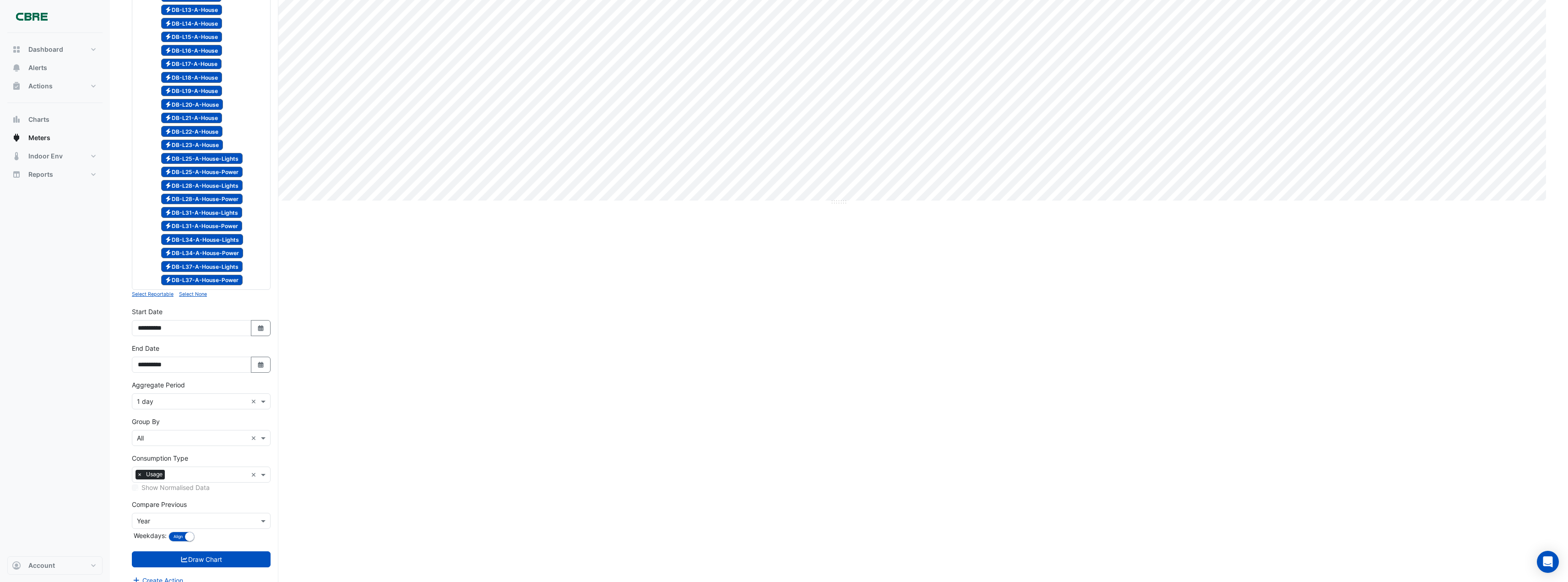
scroll to position [352, 0]
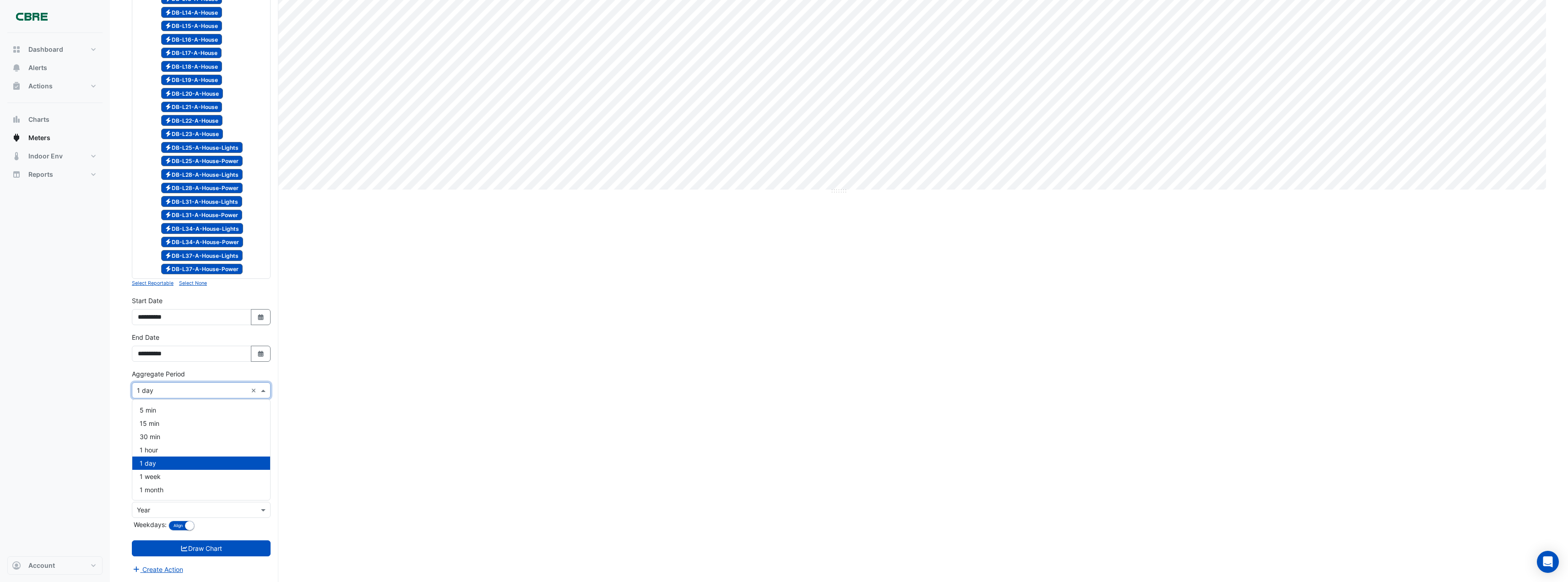
click at [260, 389] on span at bounding box center [264, 390] width 11 height 9
click at [154, 490] on span "1 month" at bounding box center [152, 490] width 24 height 8
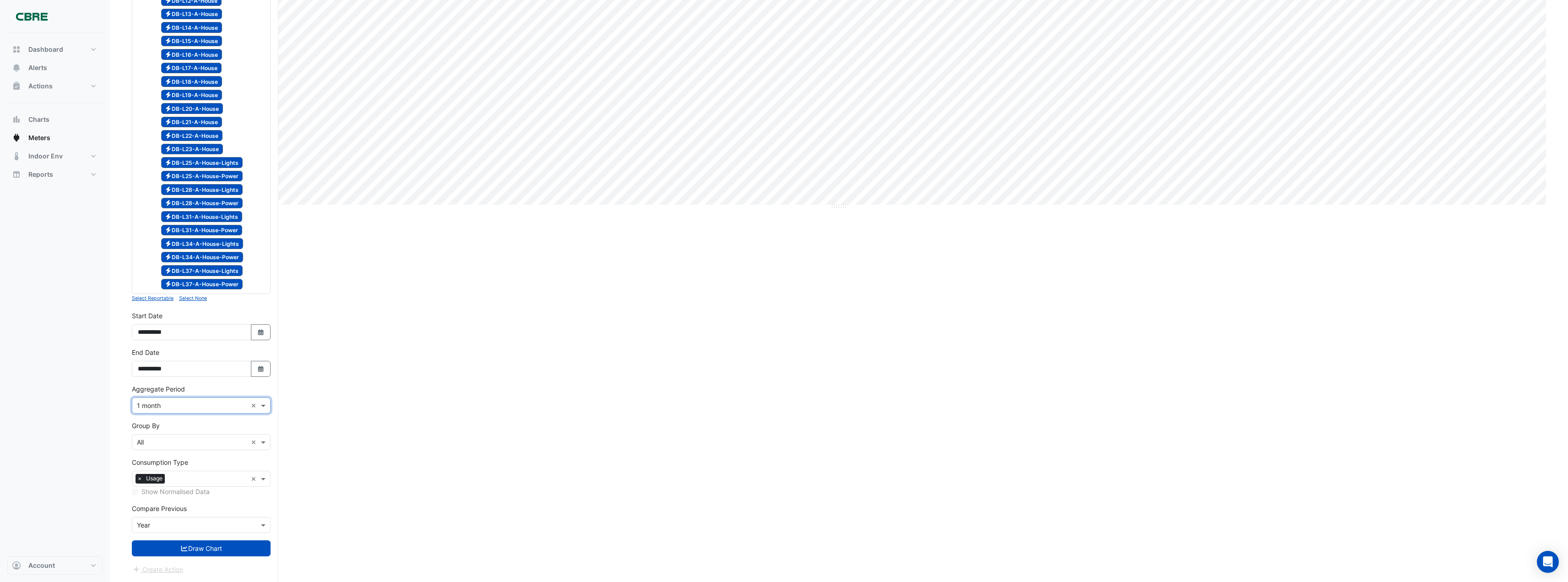
scroll to position [337, 0]
click at [219, 550] on button "Draw Chart" at bounding box center [201, 548] width 139 height 16
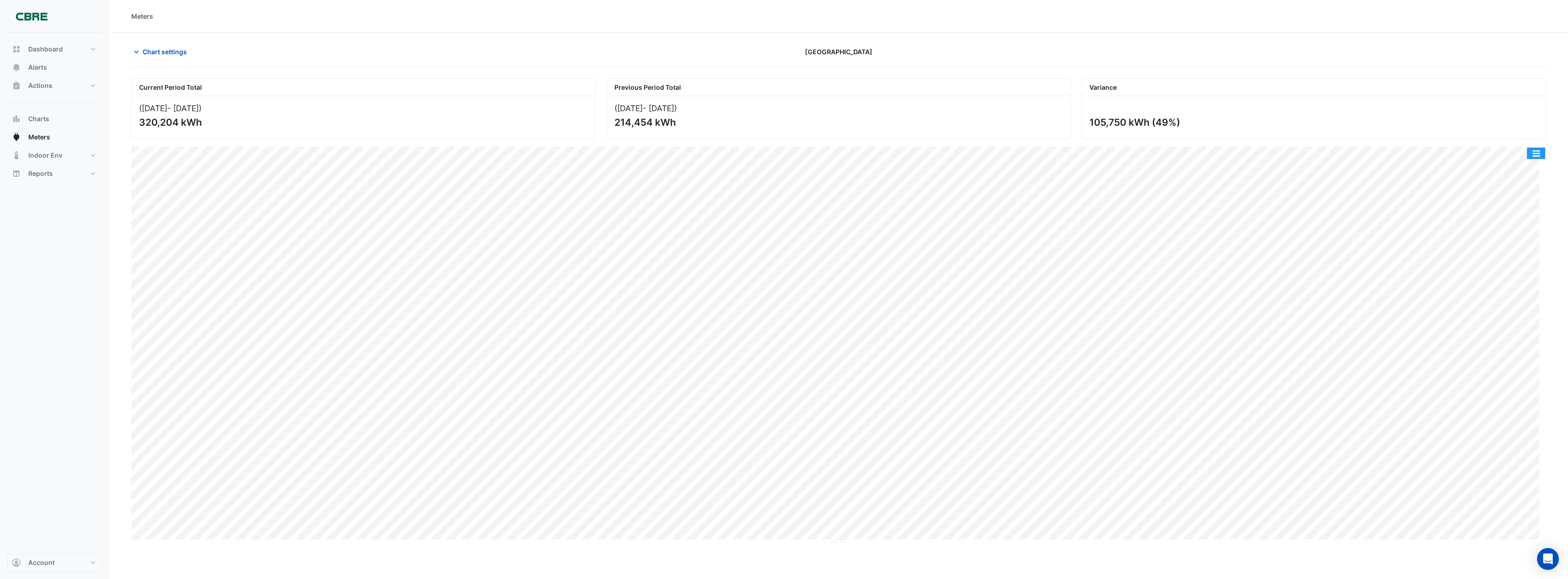
click at [1536, 153] on button "button" at bounding box center [1535, 153] width 18 height 11
click at [1505, 260] on div "Export CSV - Pivot" at bounding box center [1518, 262] width 55 height 22
click at [1536, 156] on button "button" at bounding box center [1535, 153] width 18 height 11
click at [1504, 239] on div "Export CSV - Flat" at bounding box center [1518, 240] width 55 height 22
click at [177, 51] on span "Chart settings" at bounding box center [164, 52] width 44 height 9
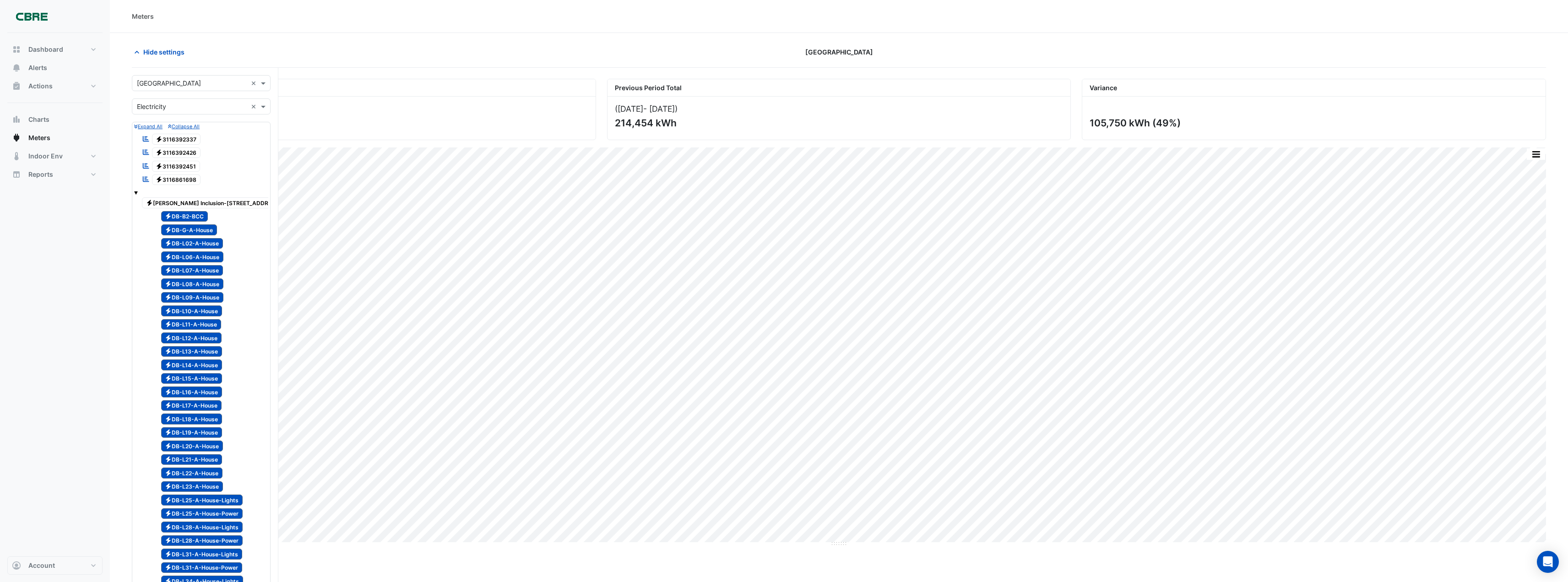
click at [172, 204] on span "Electricity [PERSON_NAME] Inclusion-[STREET_ADDRESS][PERSON_NAME]" at bounding box center [237, 203] width 189 height 11
click at [180, 220] on span "Electricity DB-B2-BCC" at bounding box center [185, 216] width 47 height 11
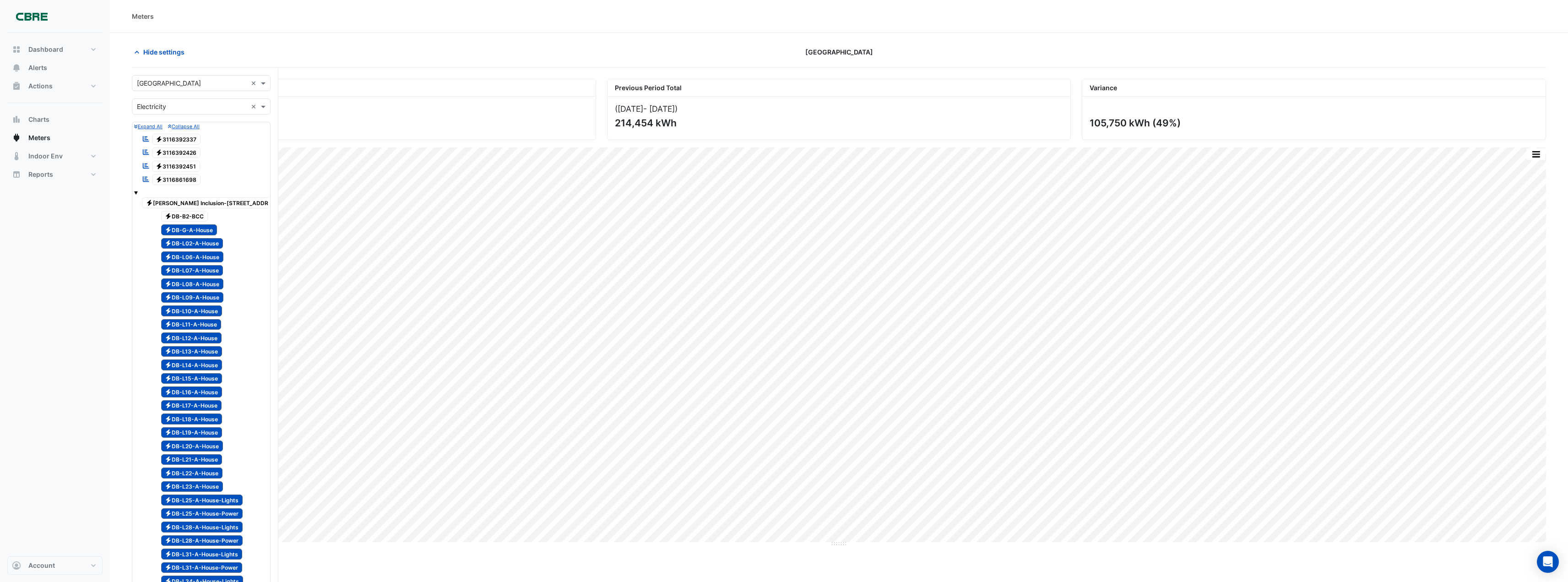
click at [183, 228] on span "Electricity DB-G-A-House" at bounding box center [189, 230] width 56 height 11
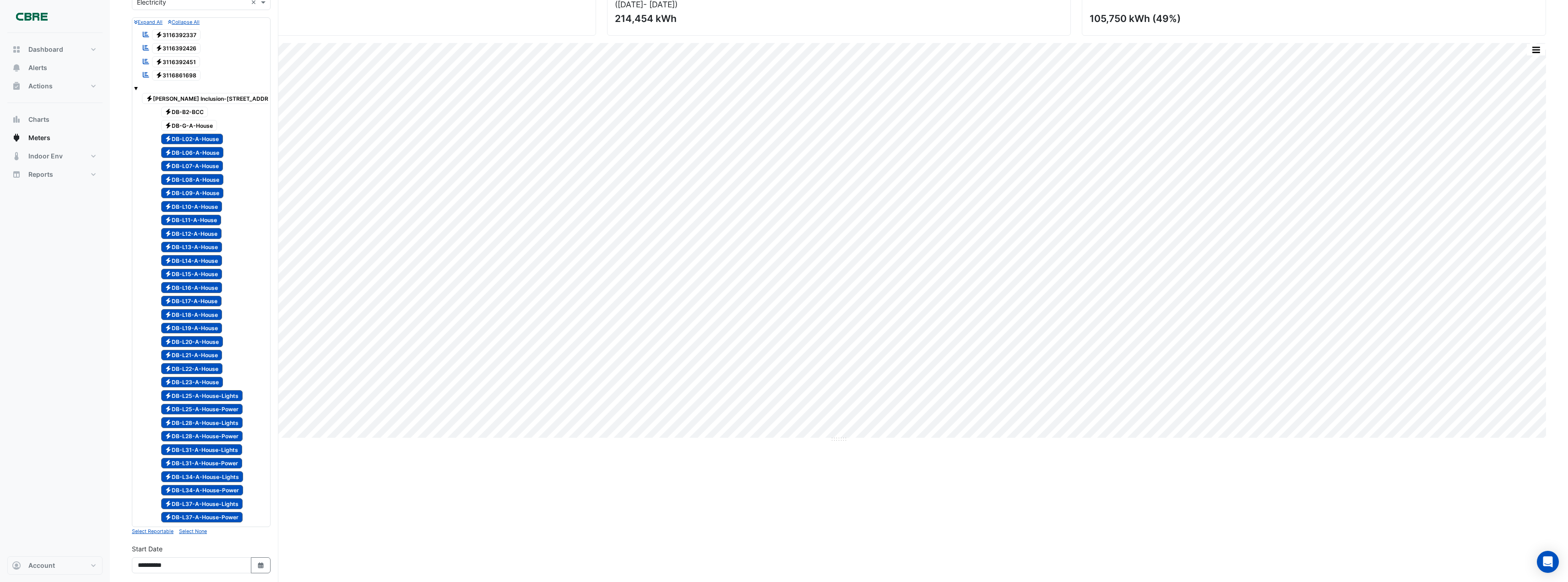
scroll to position [183, 0]
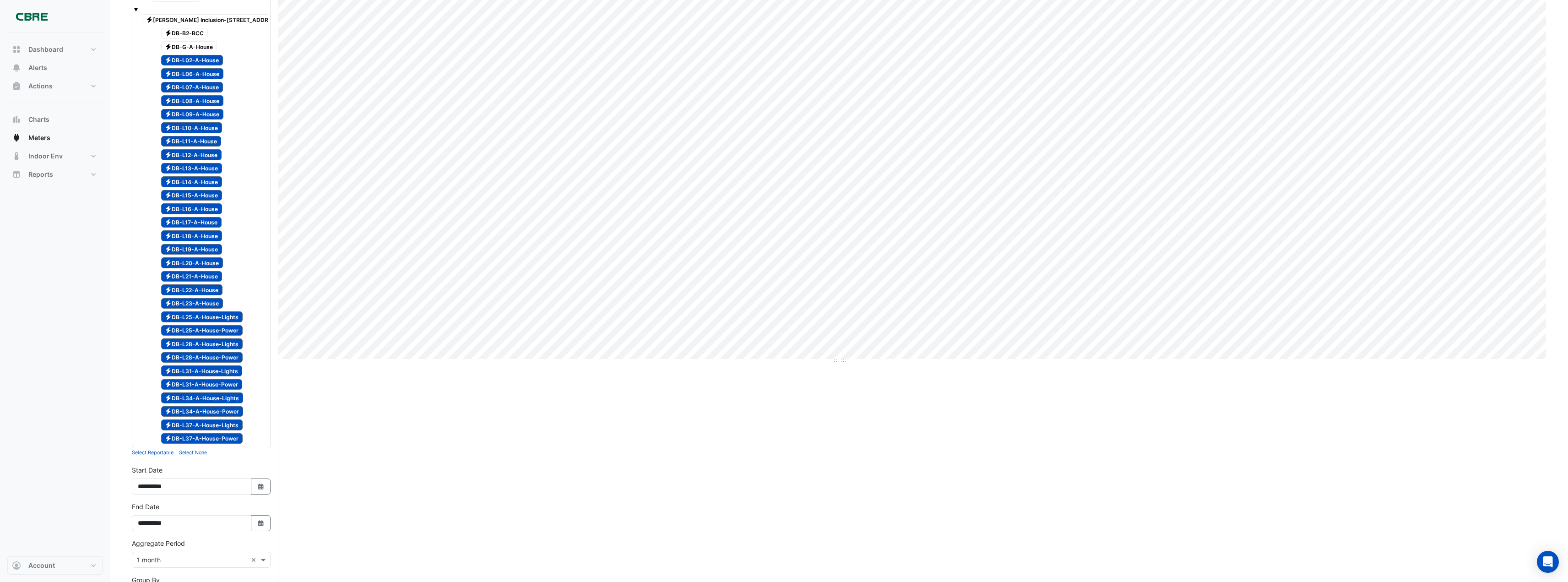
click at [225, 414] on span "Electricity DB-L34-A-House-Power" at bounding box center [202, 411] width 82 height 11
click at [223, 400] on span "Electricity DB-L34-A-House-Lights" at bounding box center [202, 398] width 82 height 11
click at [222, 384] on span "Electricity DB-L31-A-House-Power" at bounding box center [201, 385] width 81 height 11
click at [219, 372] on span "Electricity DB-L31-A-House-Lights" at bounding box center [201, 371] width 81 height 11
click at [218, 357] on span "Electricity DB-L28-A-House-Power" at bounding box center [202, 358] width 82 height 11
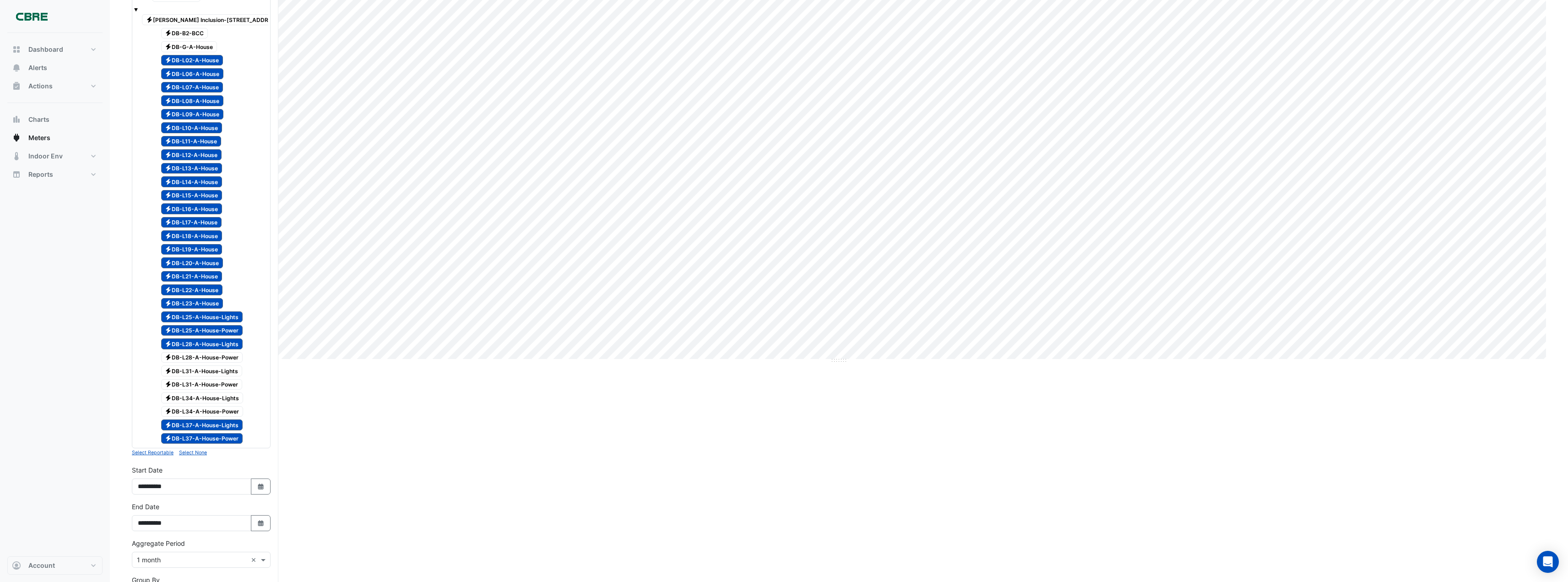
click at [213, 343] on span "Electricity DB-L28-A-House-Lights" at bounding box center [202, 344] width 82 height 11
click at [212, 333] on span "Electricity DB-L25-A-House-Power" at bounding box center [202, 331] width 82 height 11
click at [212, 314] on span "Electricity DB-L25-A-House-Lights" at bounding box center [202, 317] width 82 height 11
click at [210, 303] on span "Electricity DB-L23-A-House" at bounding box center [192, 303] width 62 height 11
click at [208, 287] on span "Electricity DB-L22-A-House" at bounding box center [192, 290] width 62 height 11
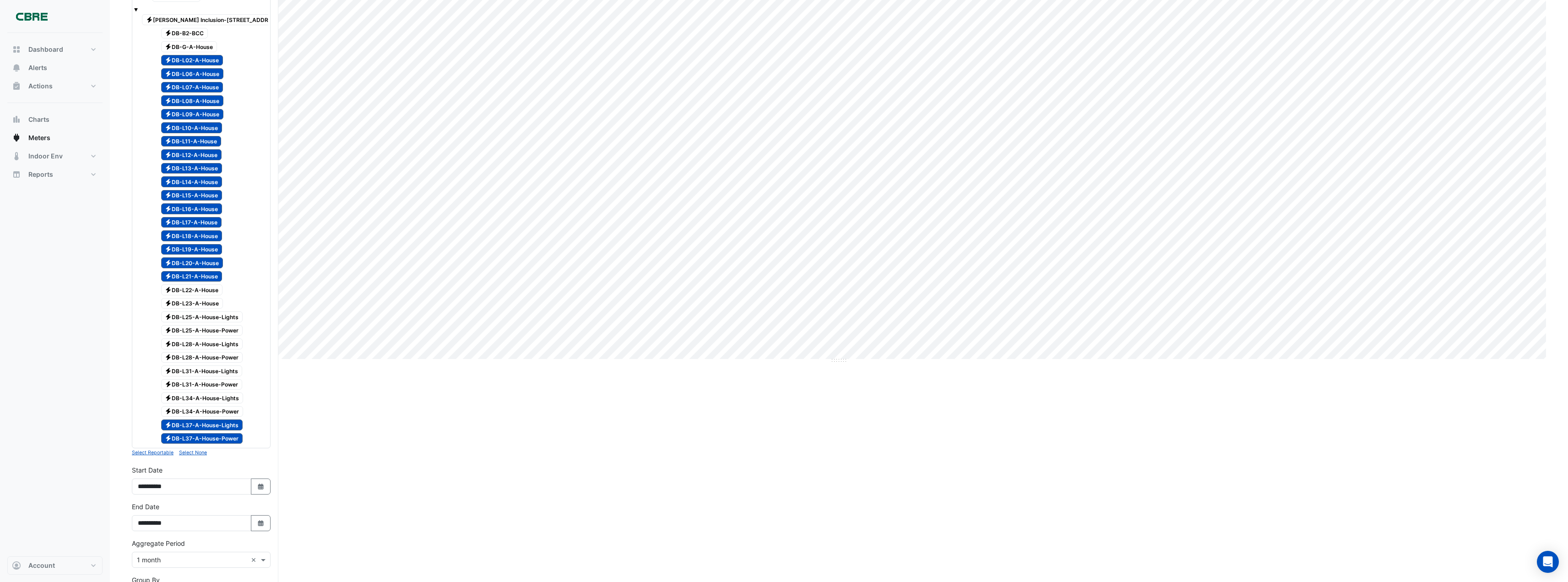
click at [208, 276] on span "Electricity DB-L21-A-House" at bounding box center [192, 276] width 62 height 11
click at [208, 265] on span "Electricity DB-L20-A-House" at bounding box center [192, 263] width 62 height 11
click at [208, 249] on span "Electricity DB-L19-A-House" at bounding box center [192, 250] width 62 height 11
click at [208, 236] on span "Electricity DB-L18-A-House" at bounding box center [192, 236] width 62 height 11
click at [208, 220] on span "Electricity DB-L17-A-House" at bounding box center [191, 223] width 61 height 11
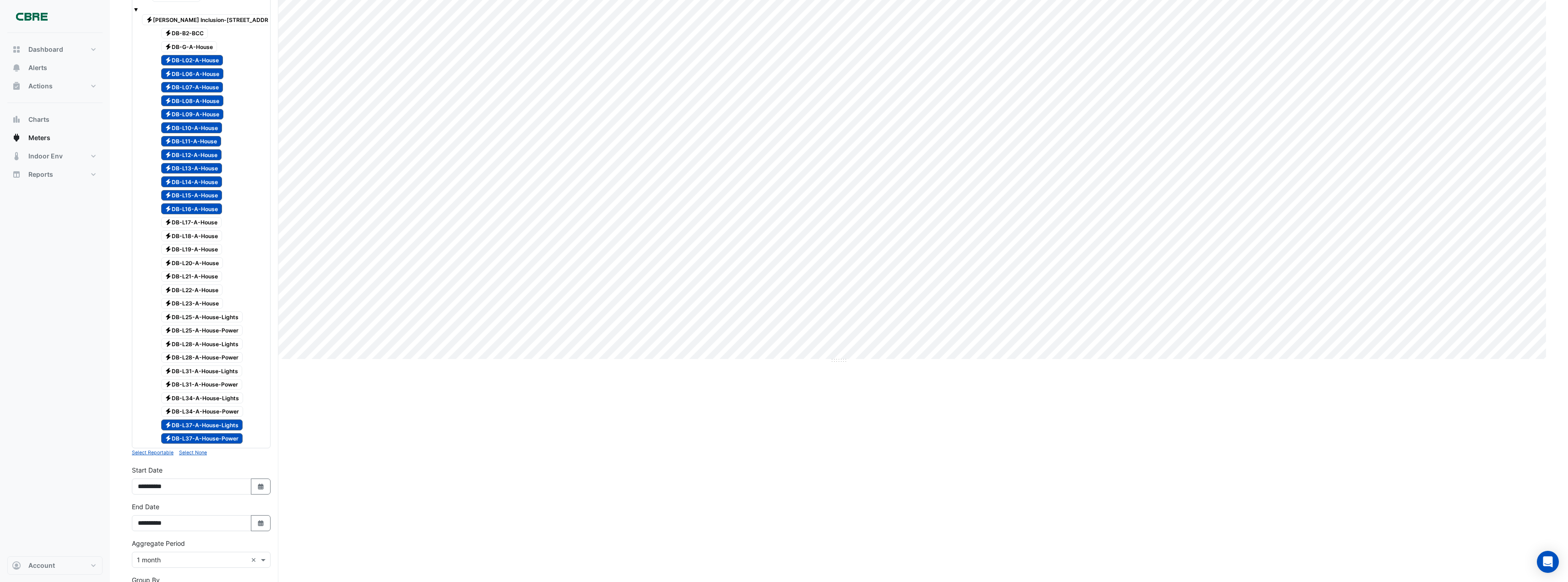
click at [210, 211] on span "Electricity DB-L16-A-House" at bounding box center [192, 208] width 62 height 11
click at [212, 197] on span "Electricity DB-L15-A-House" at bounding box center [192, 196] width 62 height 11
click at [211, 184] on span "Electricity DB-L14-A-House" at bounding box center [192, 182] width 62 height 11
click at [211, 170] on span "Electricity DB-L13-A-House" at bounding box center [192, 168] width 62 height 11
click at [212, 159] on span "Electricity DB-L12-A-House" at bounding box center [191, 155] width 61 height 11
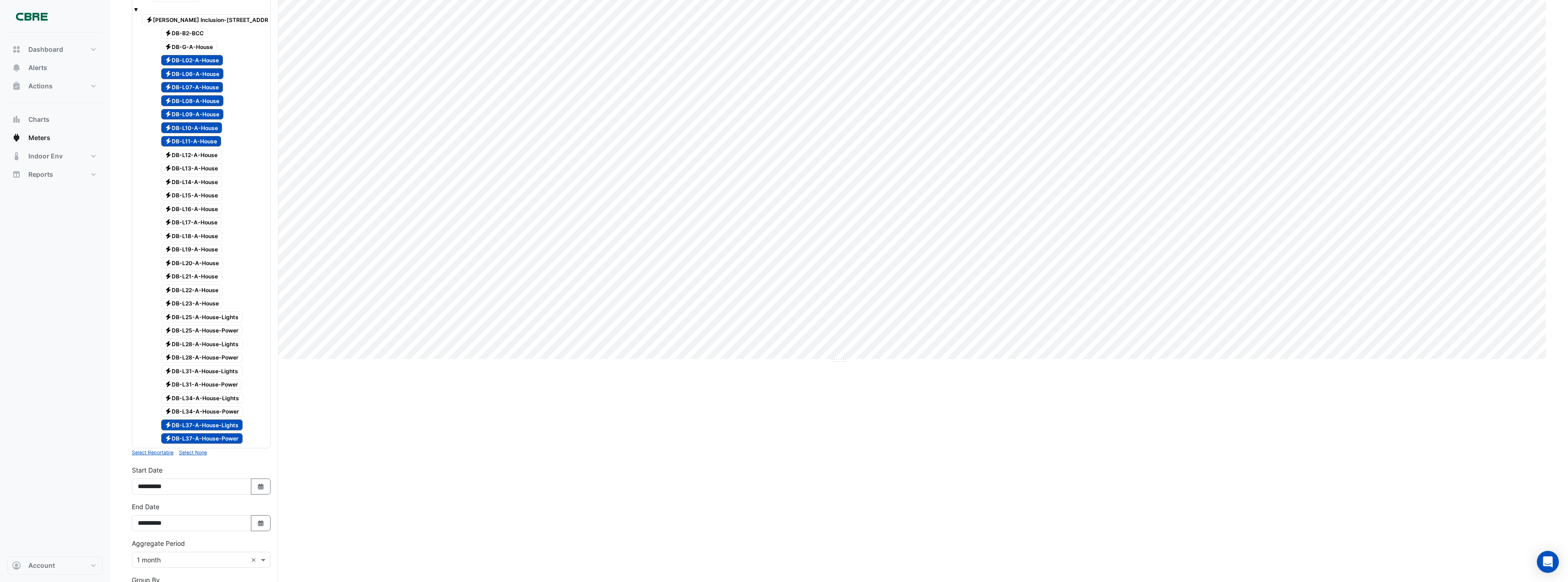
click at [214, 137] on span "Electricity DB-L11-A-House" at bounding box center [191, 141] width 61 height 11
click at [211, 128] on span "Electricity DB-L10-A-House" at bounding box center [192, 128] width 62 height 11
click at [211, 115] on span "Electricity DB-L09-A-House" at bounding box center [192, 115] width 62 height 11
click at [209, 102] on span "Electricity DB-L08-A-House" at bounding box center [192, 101] width 62 height 11
click at [209, 87] on span "Electricity DB-L07-A-House" at bounding box center [192, 88] width 62 height 11
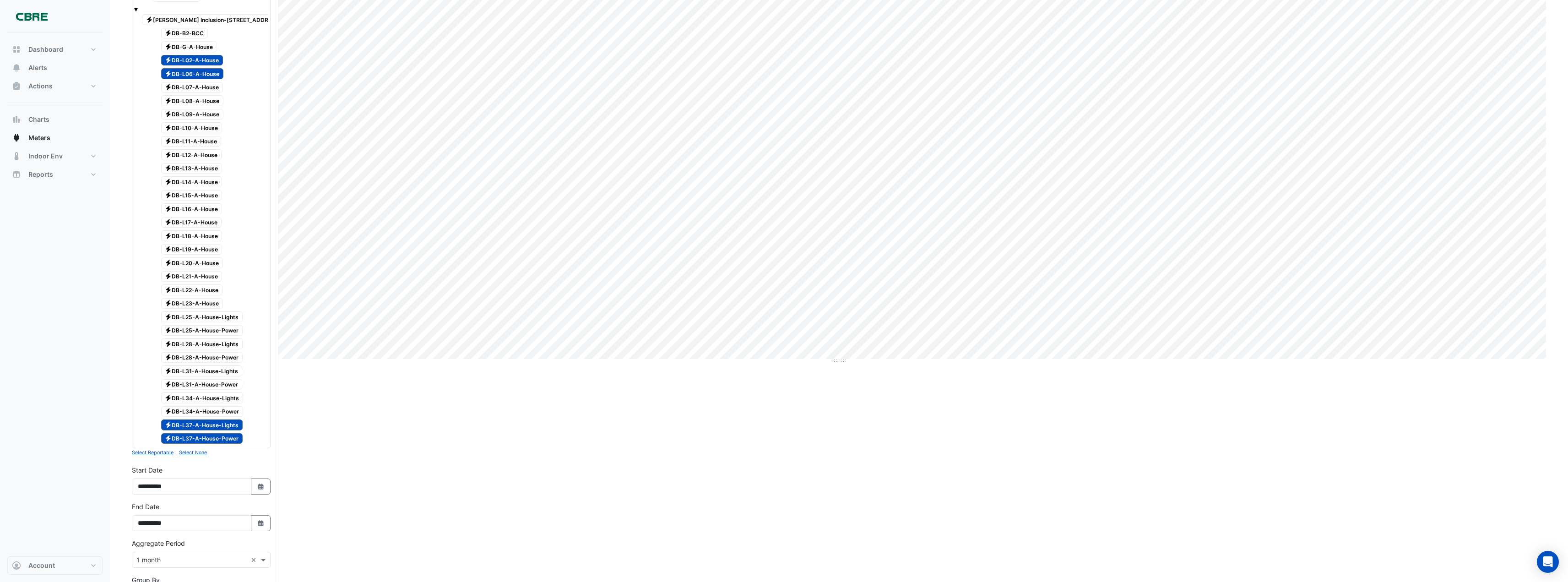
click at [209, 74] on span "Electricity DB-L06-A-House" at bounding box center [192, 73] width 62 height 11
click at [205, 62] on span "Electricity DB-L02-A-House" at bounding box center [192, 61] width 62 height 11
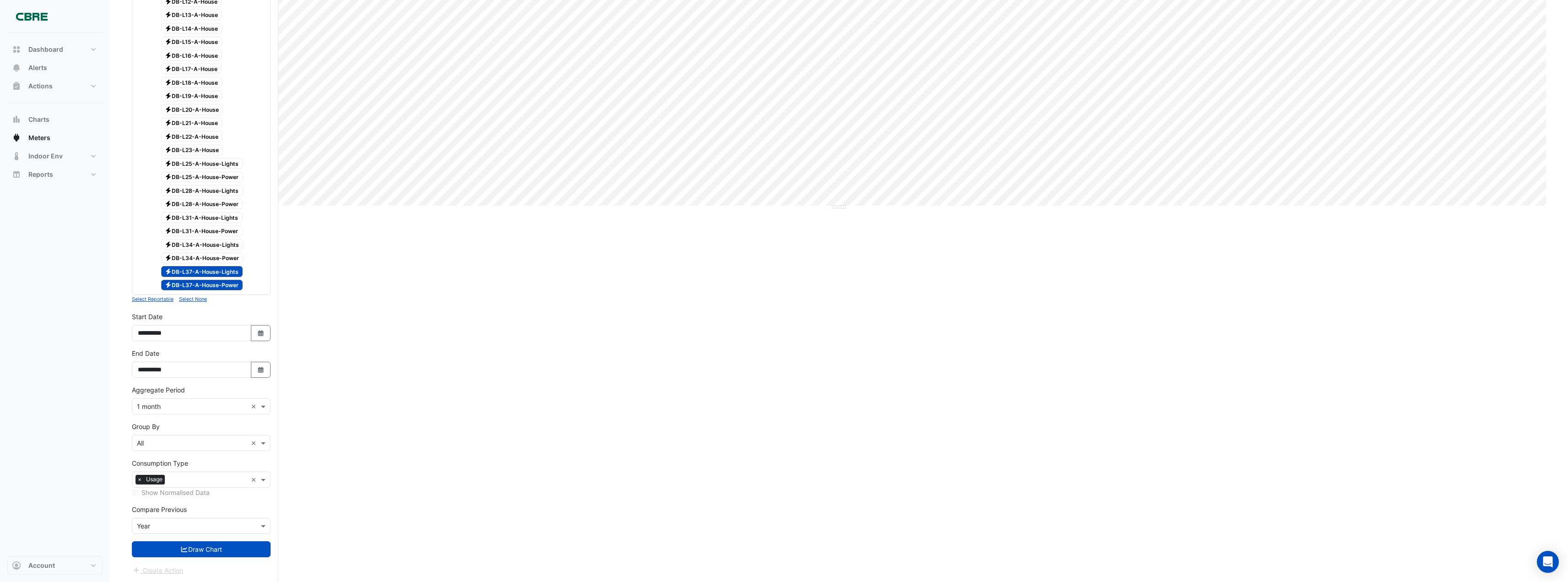
scroll to position [337, 0]
click at [214, 546] on button "Draw Chart" at bounding box center [201, 548] width 139 height 16
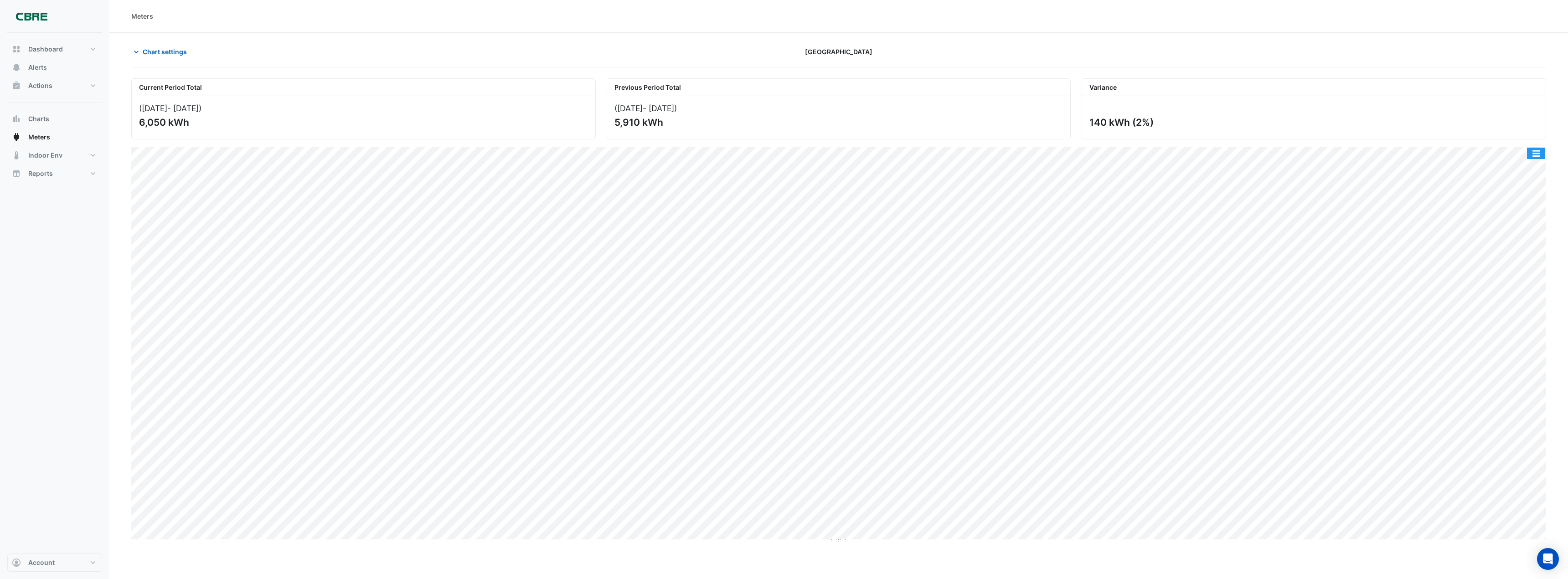
click at [1540, 150] on button "button" at bounding box center [1535, 153] width 18 height 11
click at [1500, 240] on div "Export CSV - Flat" at bounding box center [1518, 240] width 55 height 22
click at [1538, 152] on button "button" at bounding box center [1535, 153] width 18 height 11
click at [169, 52] on span "Chart settings" at bounding box center [164, 52] width 44 height 9
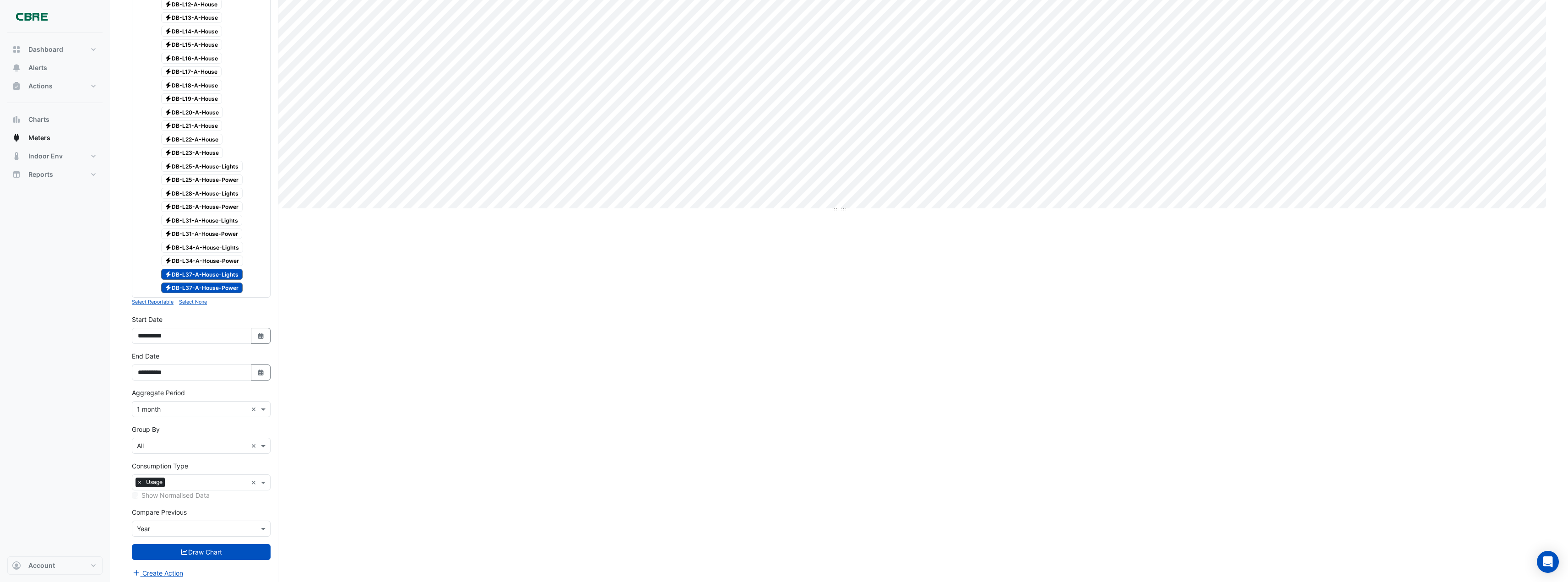
scroll to position [337, 0]
click at [265, 526] on span at bounding box center [264, 525] width 11 height 9
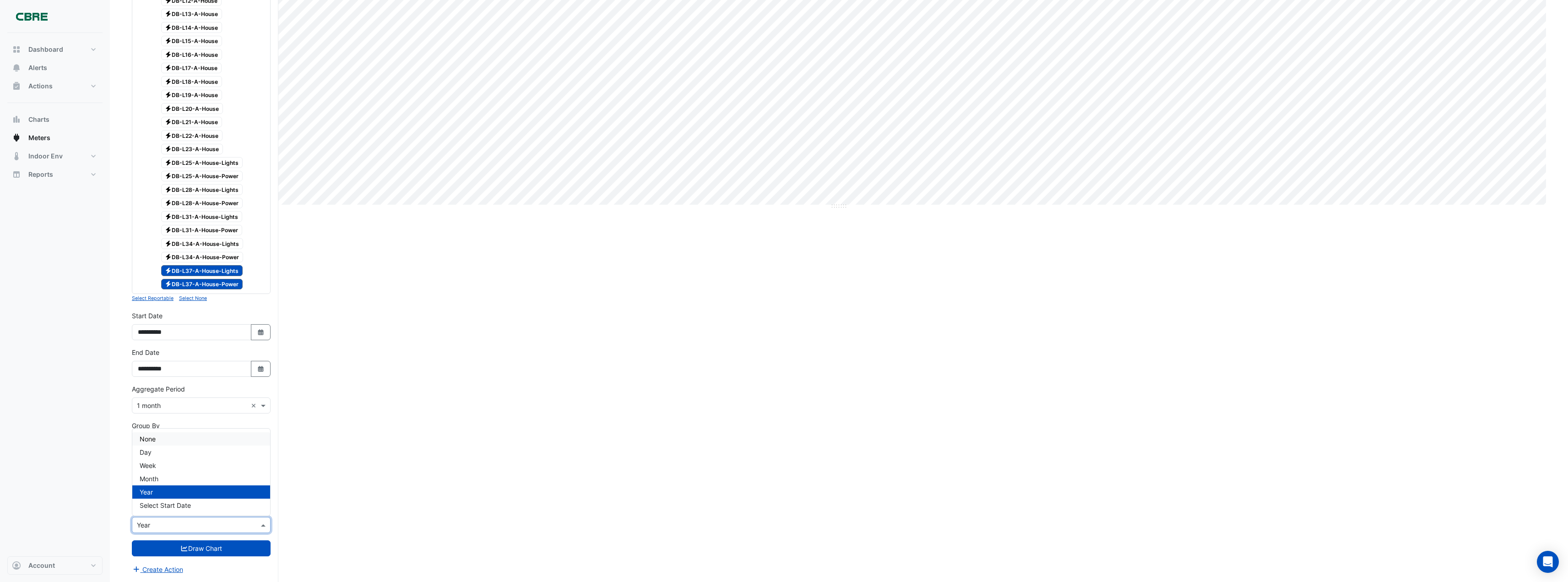
click at [156, 441] on div "None" at bounding box center [201, 438] width 138 height 13
click at [204, 443] on input "text" at bounding box center [192, 442] width 111 height 9
click at [152, 475] on span "Meter" at bounding box center [148, 475] width 17 height 8
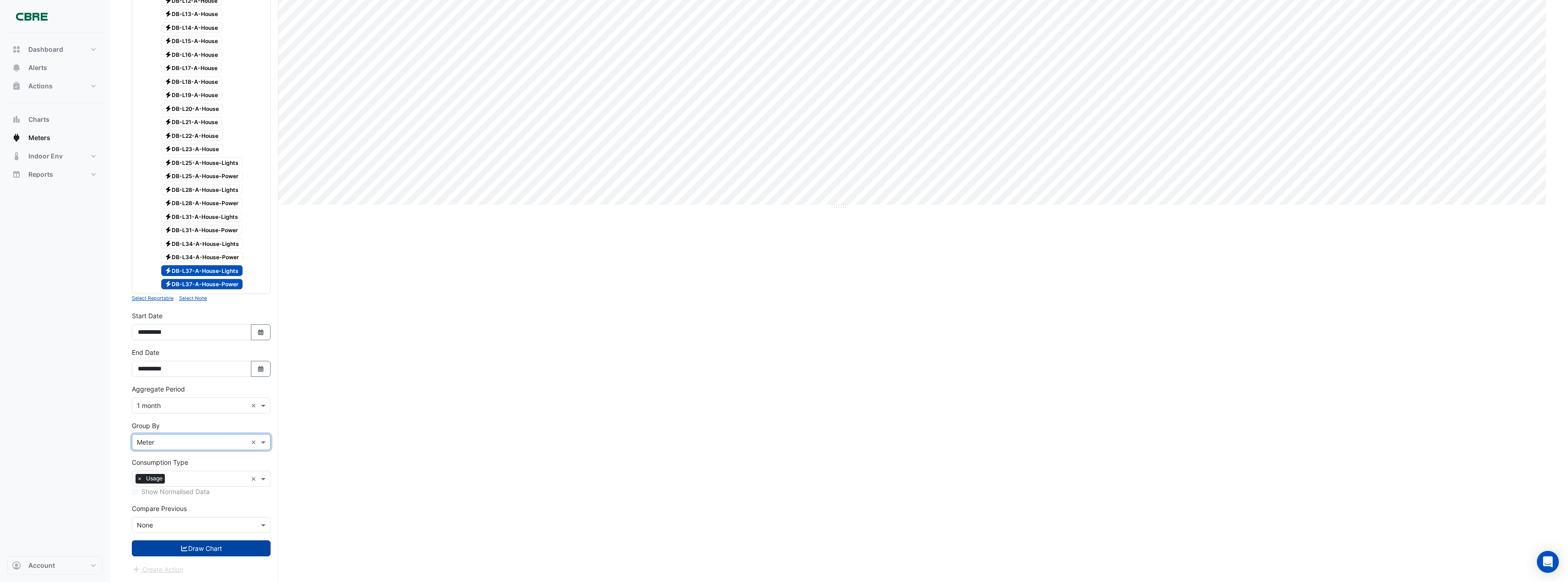
click at [205, 550] on button "Draw Chart" at bounding box center [201, 548] width 139 height 16
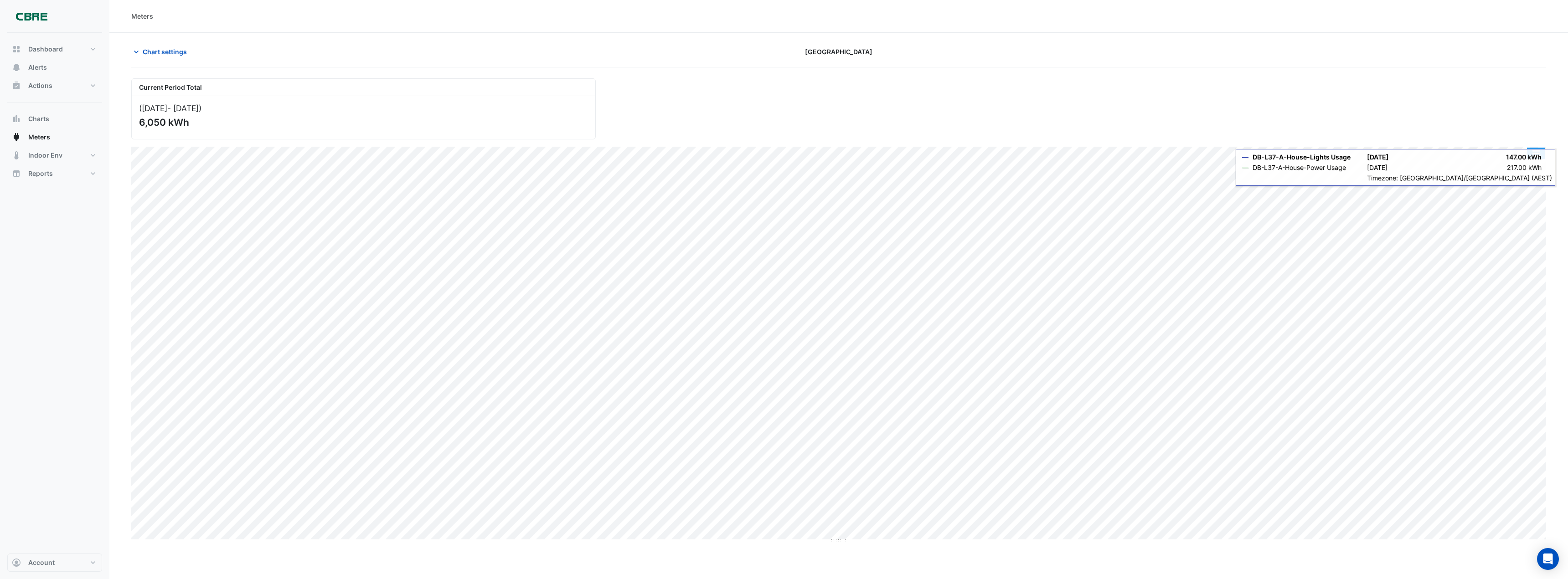
click at [1537, 153] on button "button" at bounding box center [1535, 153] width 18 height 11
click at [1505, 256] on div "Export CSV - Flat" at bounding box center [1518, 257] width 55 height 22
click at [165, 55] on span "Chart settings" at bounding box center [164, 52] width 44 height 9
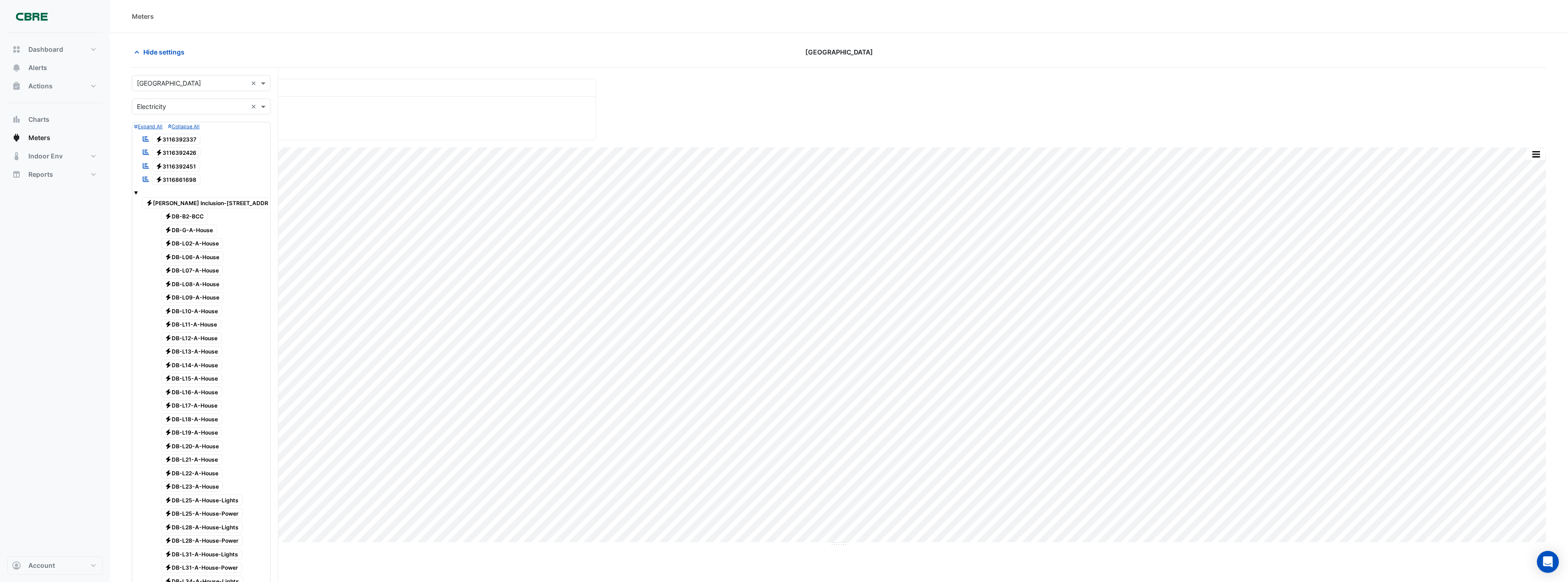
click at [189, 217] on span "Electricity DB-B2-BCC" at bounding box center [185, 216] width 47 height 11
click at [189, 227] on span "Electricity DB-G-A-House" at bounding box center [189, 230] width 56 height 11
click at [197, 243] on span "Electricity DB-L02-A-House" at bounding box center [192, 244] width 62 height 11
click at [198, 260] on span "Electricity DB-L06-A-House" at bounding box center [192, 257] width 62 height 11
click at [200, 270] on span "Electricity DB-L07-A-House" at bounding box center [192, 271] width 62 height 11
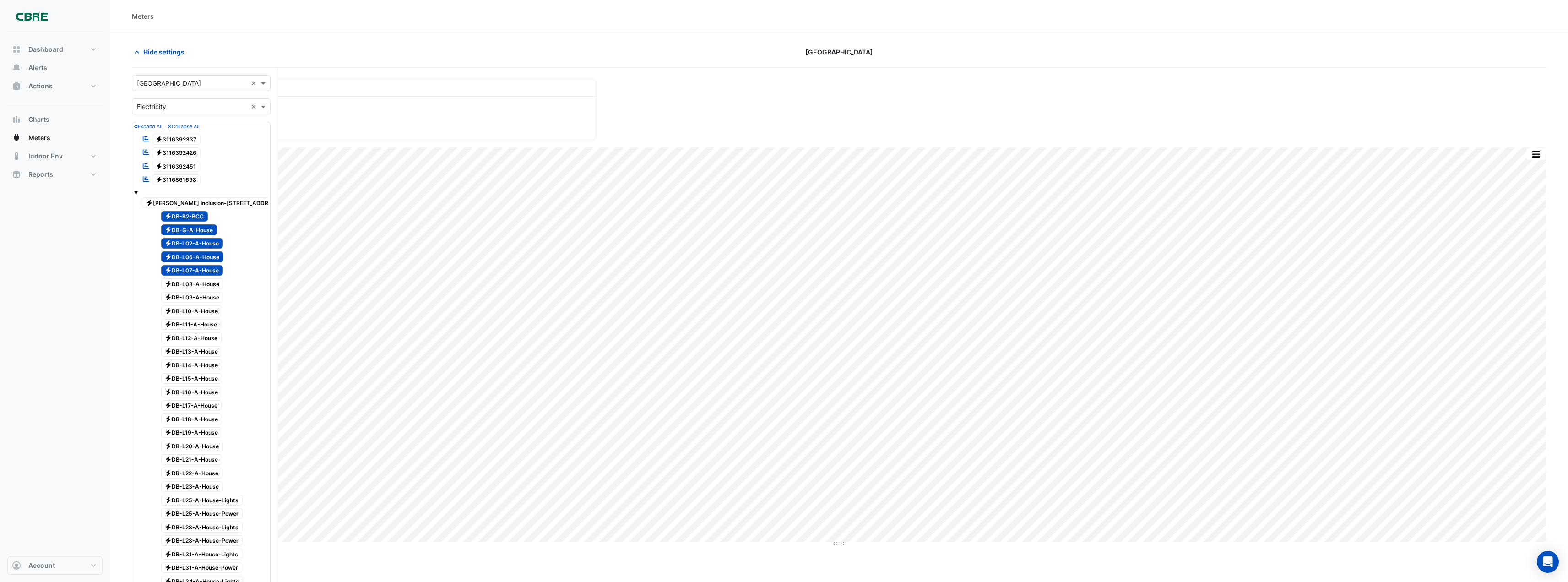
click at [200, 285] on span "Electricity DB-L08-A-House" at bounding box center [192, 284] width 62 height 11
click at [202, 298] on span "Electricity DB-L09-A-House" at bounding box center [192, 298] width 62 height 11
click at [197, 311] on span "Electricity DB-L10-A-House" at bounding box center [192, 311] width 62 height 11
click at [199, 325] on span "Electricity DB-L11-A-House" at bounding box center [191, 325] width 61 height 11
click at [197, 338] on span "Electricity DB-L12-A-House" at bounding box center [191, 338] width 61 height 11
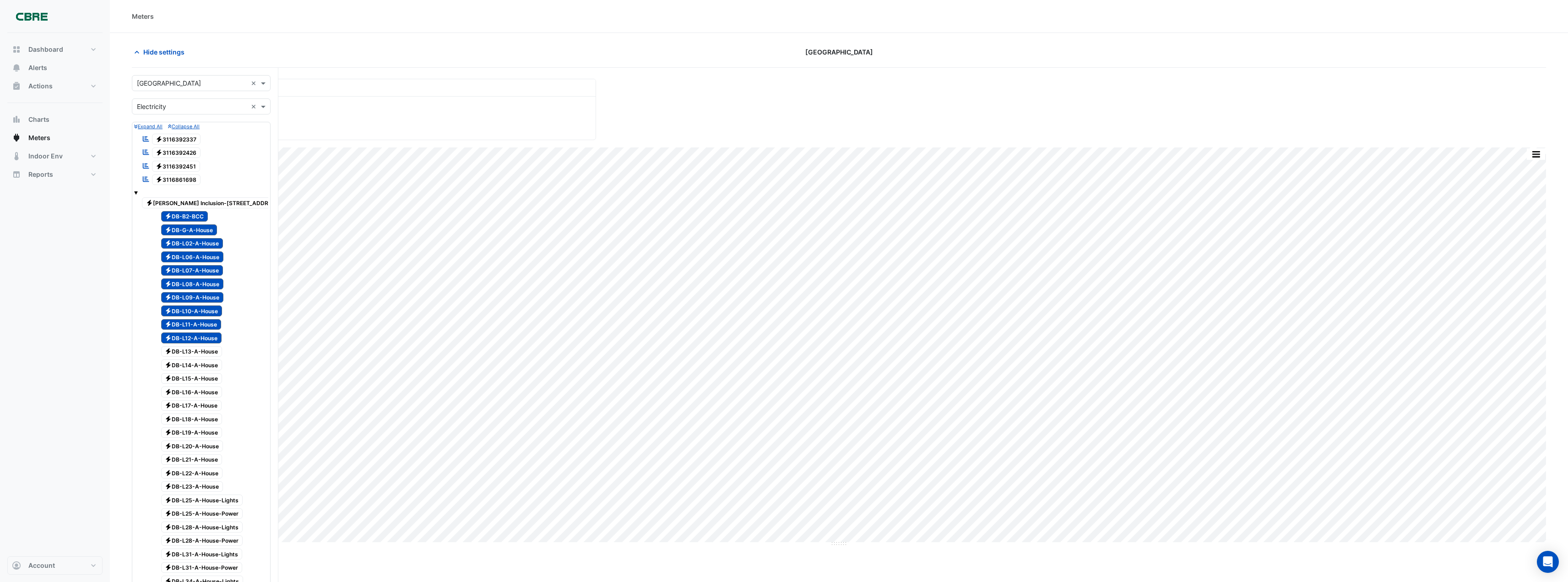
click at [197, 351] on span "Electricity DB-L13-A-House" at bounding box center [192, 351] width 62 height 11
click at [195, 364] on span "Electricity DB-L14-A-House" at bounding box center [192, 365] width 62 height 11
click at [193, 377] on span "Electricity DB-L15-A-House" at bounding box center [192, 379] width 62 height 11
click at [196, 394] on span "Electricity DB-L16-A-House" at bounding box center [192, 392] width 62 height 11
click at [202, 404] on span "Electricity DB-L17-A-House" at bounding box center [191, 406] width 61 height 11
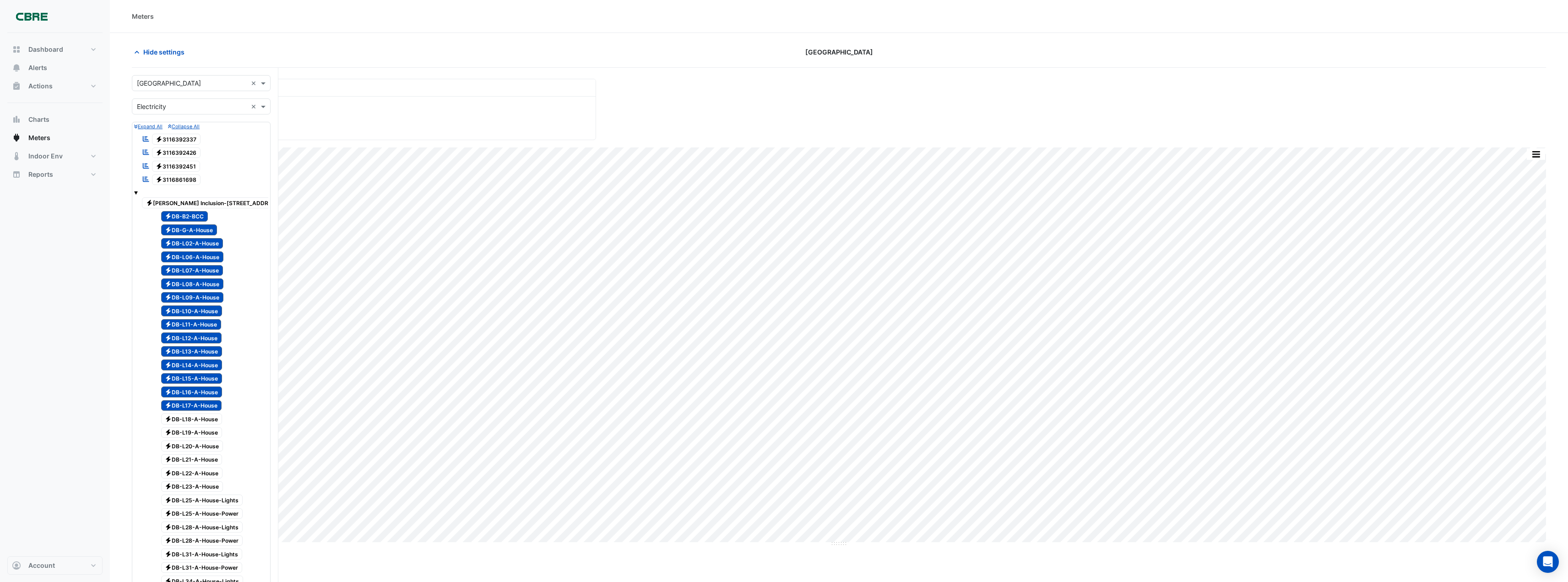
click at [197, 418] on span "Electricity DB-L18-A-House" at bounding box center [192, 419] width 62 height 11
click at [201, 435] on span "Electricity DB-L19-A-House" at bounding box center [192, 433] width 62 height 11
click at [201, 444] on span "Electricity DB-L20-A-House" at bounding box center [192, 446] width 62 height 11
click at [199, 460] on span "Electricity DB-L21-A-House" at bounding box center [192, 460] width 62 height 11
click at [197, 472] on span "Electricity DB-L22-A-House" at bounding box center [192, 473] width 62 height 11
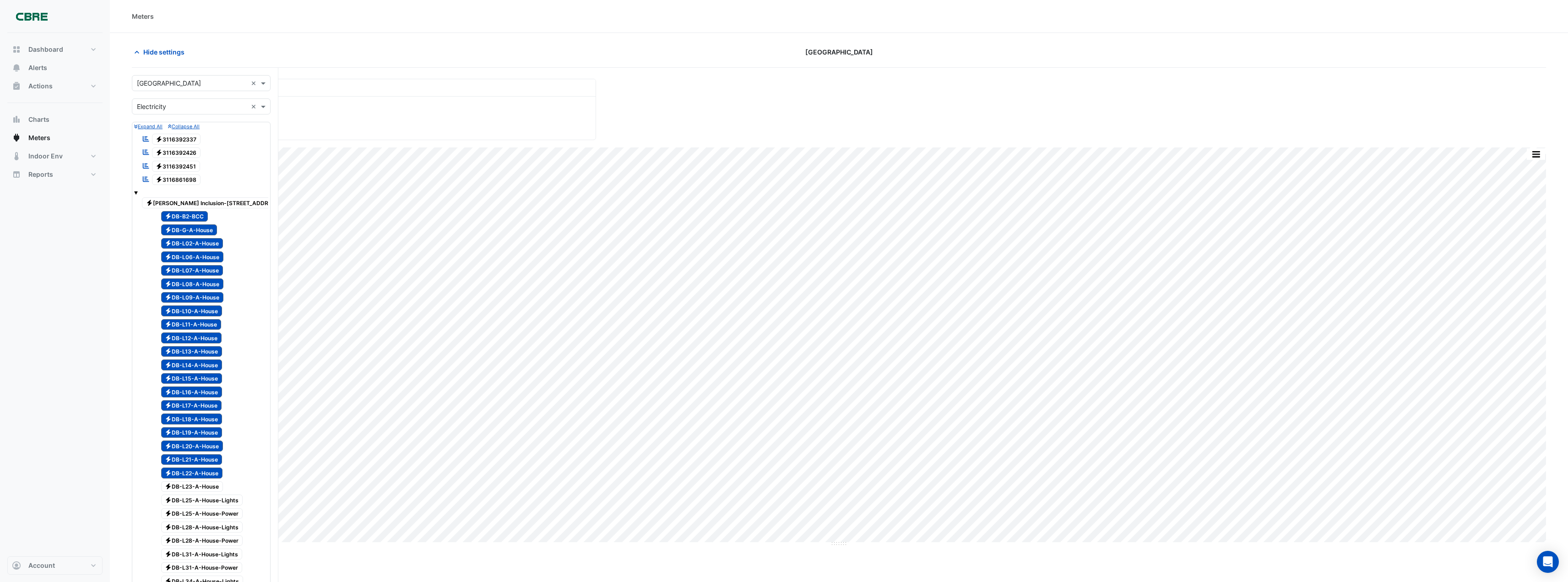
click at [199, 486] on span "Electricity DB-L23-A-House" at bounding box center [192, 486] width 62 height 11
click at [197, 500] on span "Electricity DB-L25-A-House-Lights" at bounding box center [202, 500] width 82 height 11
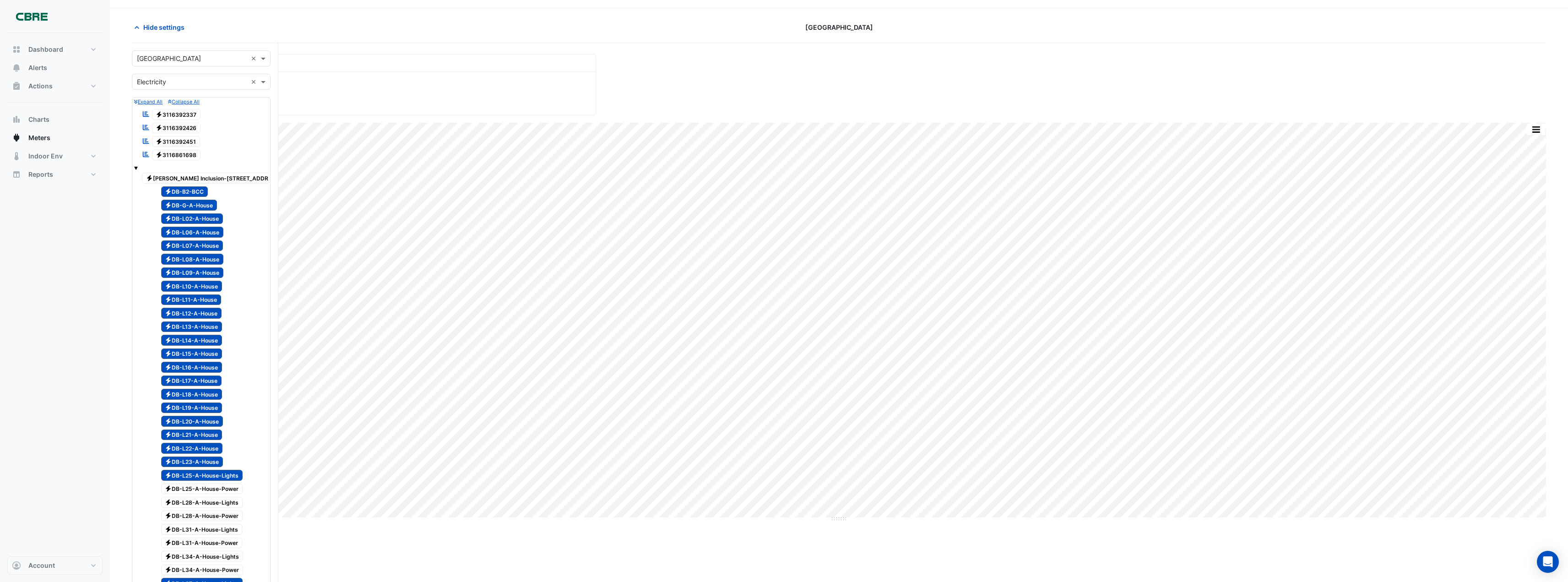
scroll to position [46, 0]
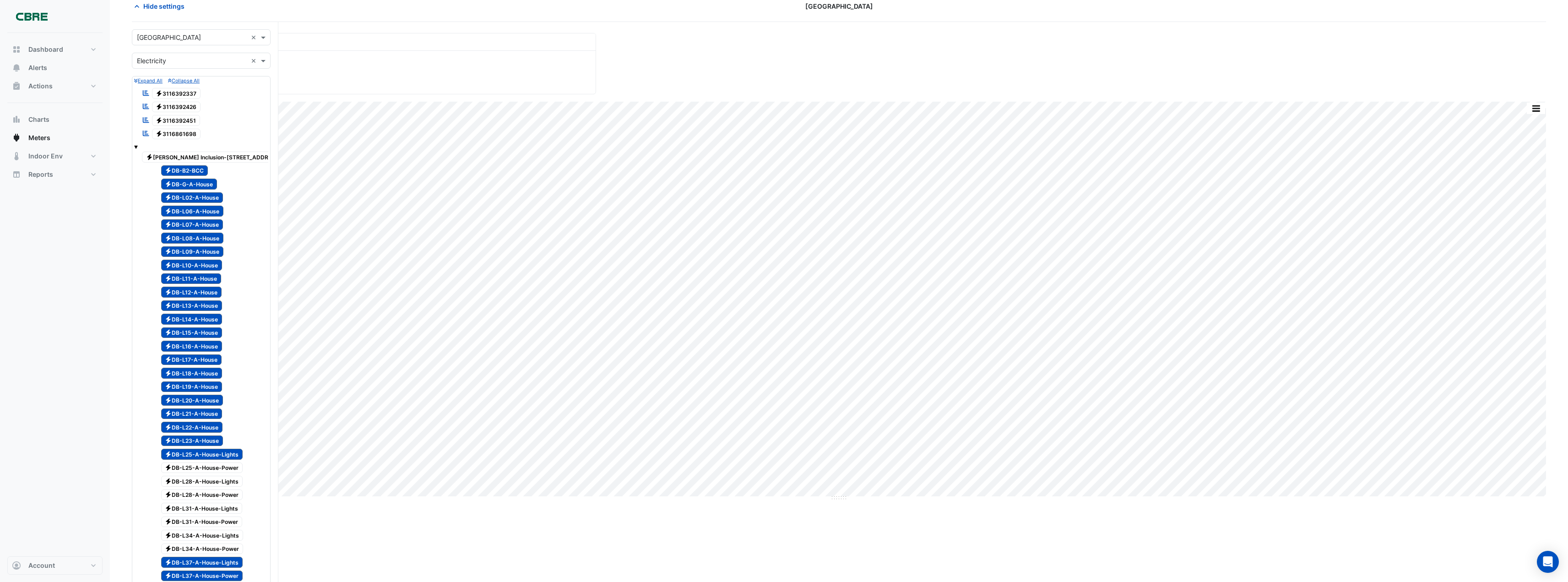
click at [220, 468] on span "Electricity DB-L25-A-House-Power" at bounding box center [202, 468] width 82 height 11
click at [217, 479] on span "Electricity DB-L28-A-House-Lights" at bounding box center [202, 481] width 82 height 11
click at [215, 491] on span "Electricity DB-L28-A-House-Power" at bounding box center [202, 495] width 82 height 11
click at [205, 509] on span "Electricity DB-L31-A-House-Lights" at bounding box center [201, 509] width 81 height 11
click at [205, 516] on span "Electricity DB-L31-A-House-Power" at bounding box center [201, 522] width 81 height 11
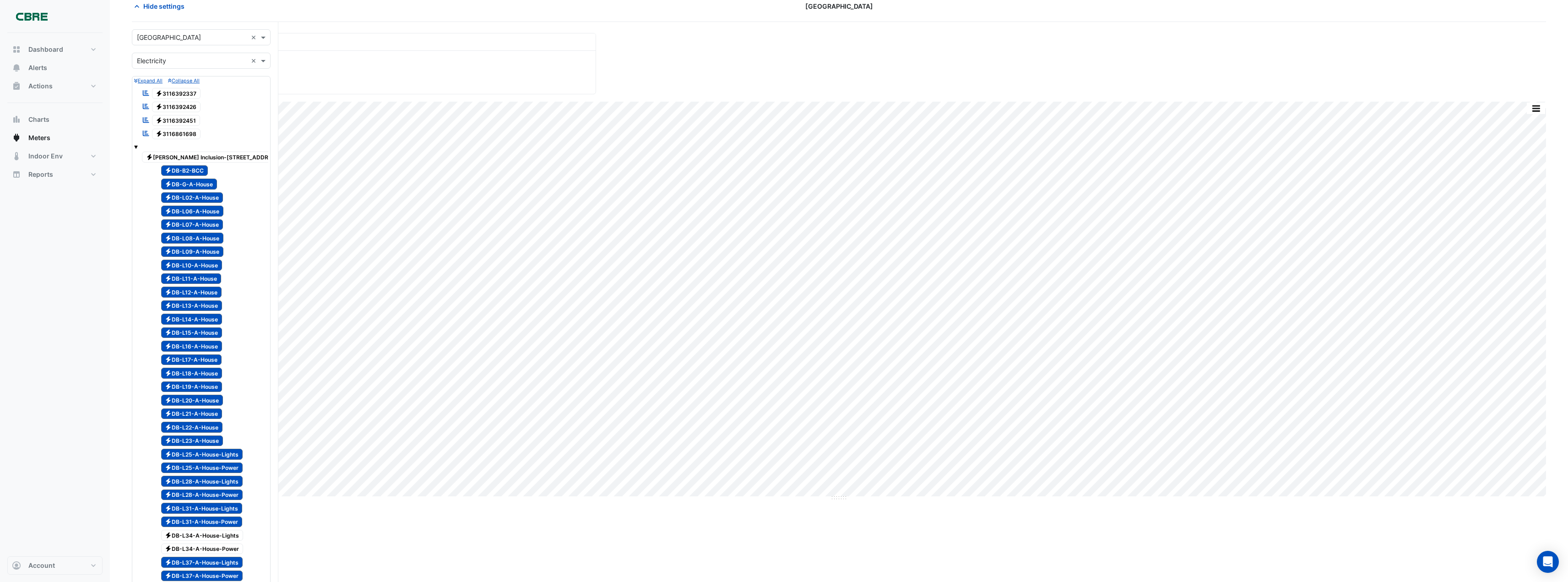
click at [202, 535] on span "Electricity DB-L34-A-House-Lights" at bounding box center [202, 535] width 82 height 11
click at [197, 546] on span "Electricity DB-L34-A-House-Power" at bounding box center [202, 549] width 82 height 11
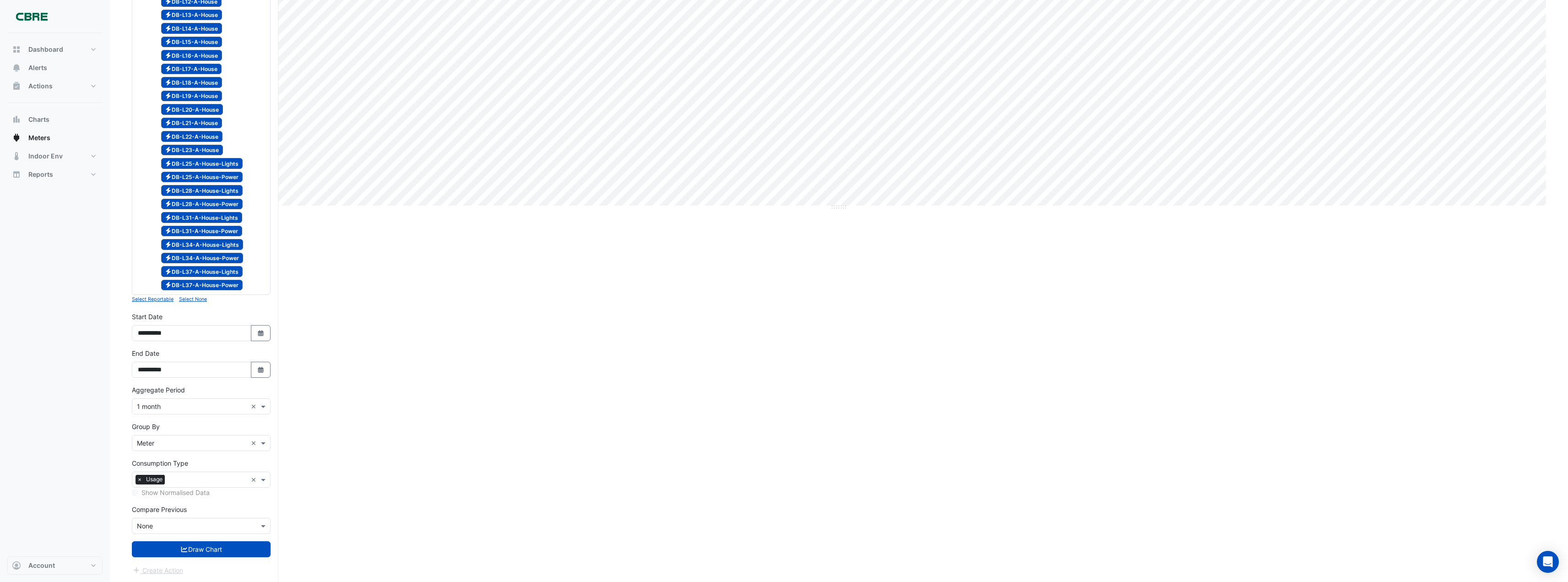
scroll to position [337, 0]
click at [205, 547] on button "Draw Chart" at bounding box center [201, 548] width 139 height 16
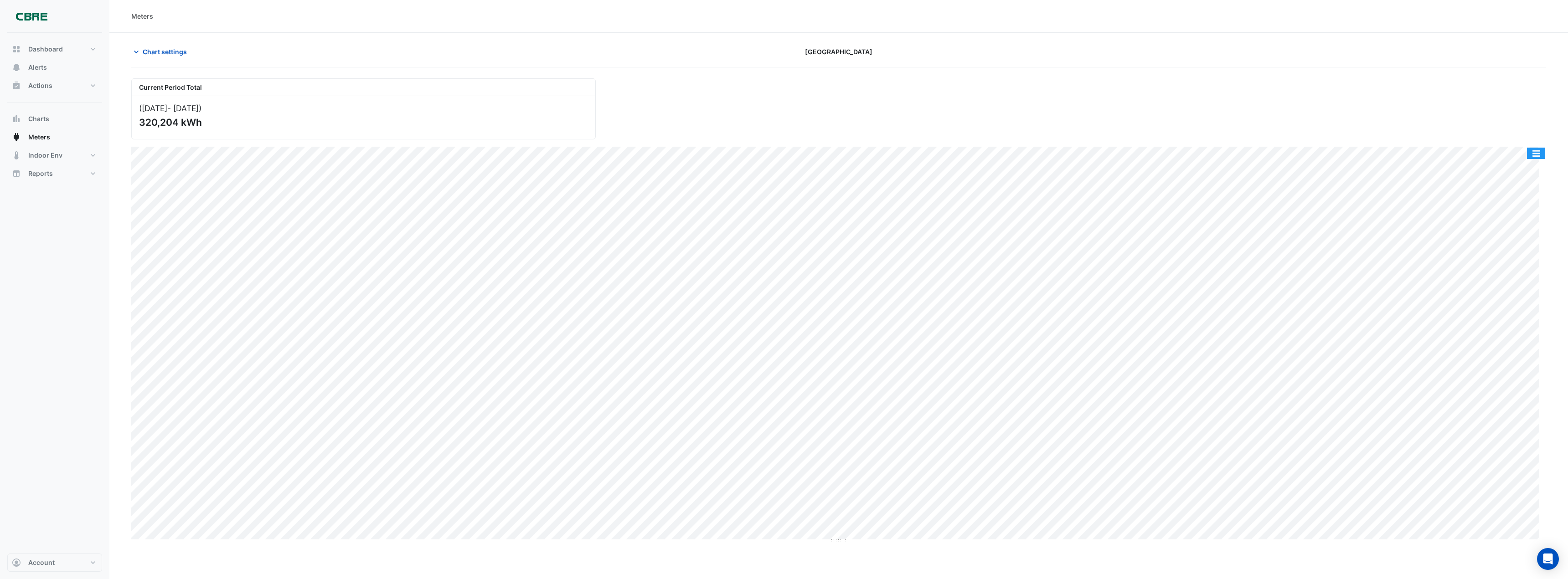
click at [1537, 150] on button "button" at bounding box center [1535, 153] width 18 height 11
click at [1504, 255] on div "Export CSV - Flat" at bounding box center [1518, 257] width 55 height 22
